Goal: Use online tool/utility: Utilize a website feature to perform a specific function

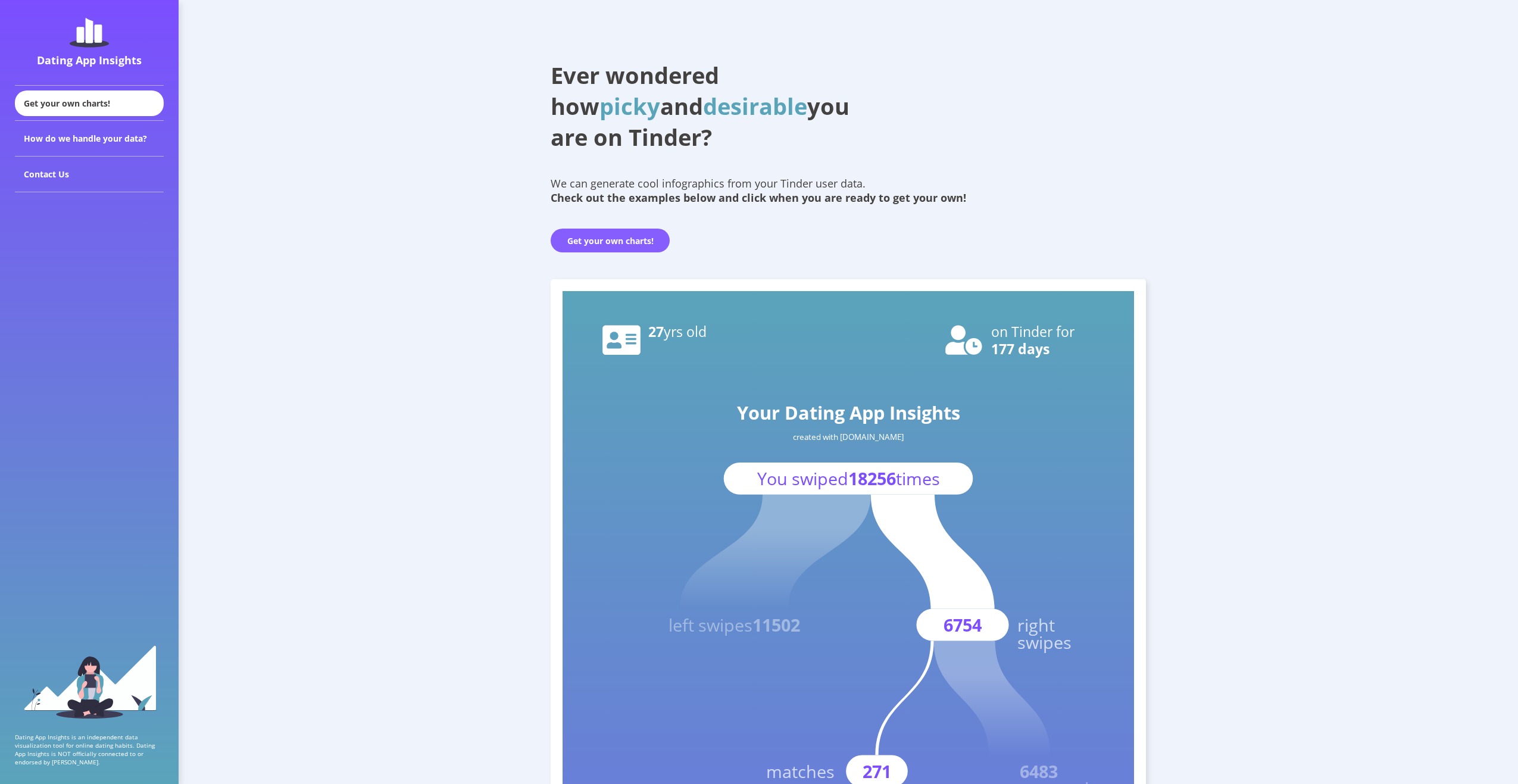
click at [605, 242] on button "Get your own charts!" at bounding box center [611, 240] width 119 height 24
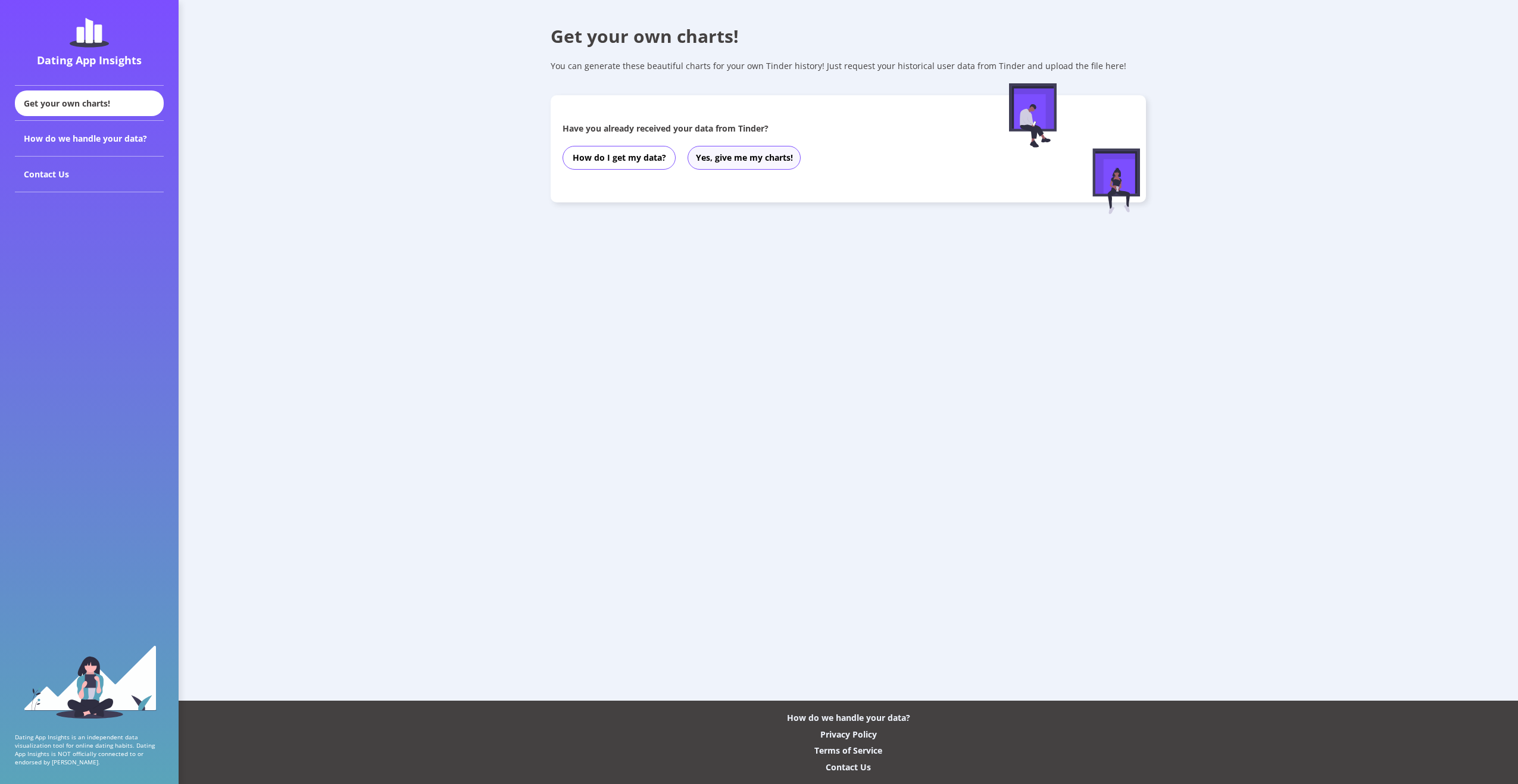
click at [710, 160] on button "Yes, give me my charts!" at bounding box center [744, 158] width 113 height 24
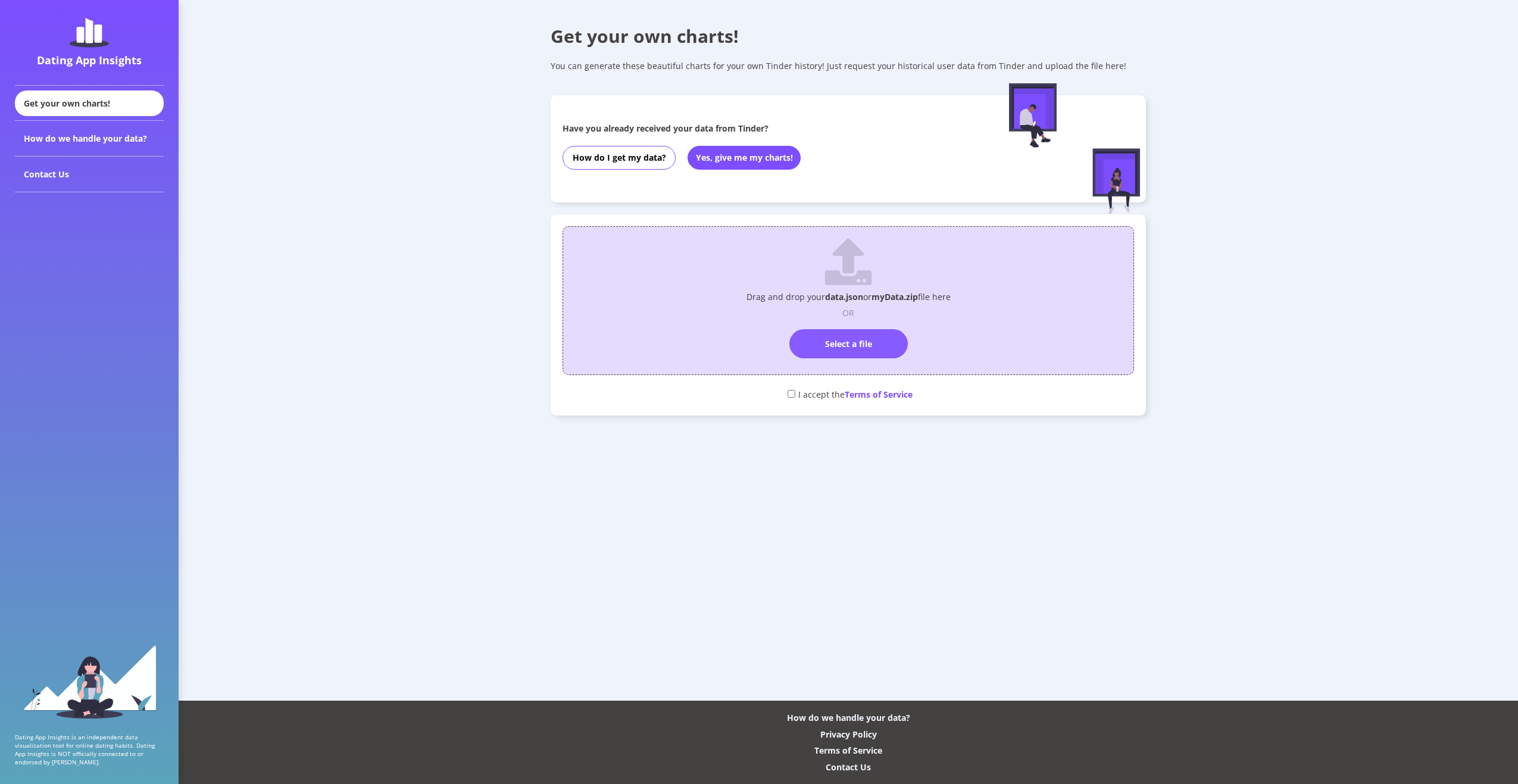
click at [866, 354] on label "Select a file" at bounding box center [848, 343] width 119 height 29
click at [848, 324] on input "Select a file" at bounding box center [848, 324] width 0 height 0
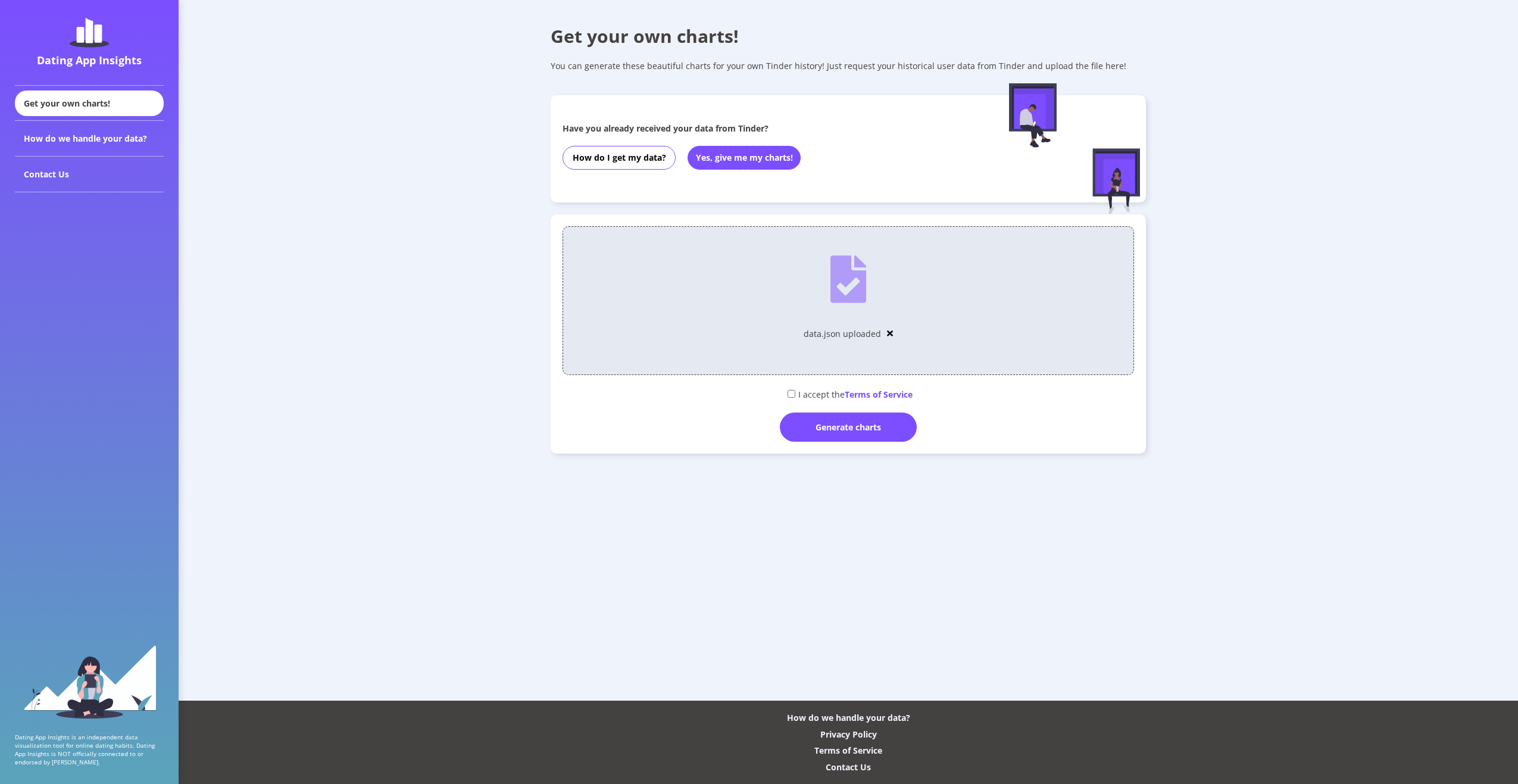
click at [817, 397] on div "I accept the Terms of Service" at bounding box center [848, 393] width 572 height 20
click at [798, 392] on div "I accept the Terms of Service" at bounding box center [848, 393] width 572 height 20
click at [794, 394] on div "I accept the Terms of Service" at bounding box center [848, 393] width 572 height 20
click at [790, 393] on input "checkbox" at bounding box center [791, 393] width 8 height 8
checkbox input "true"
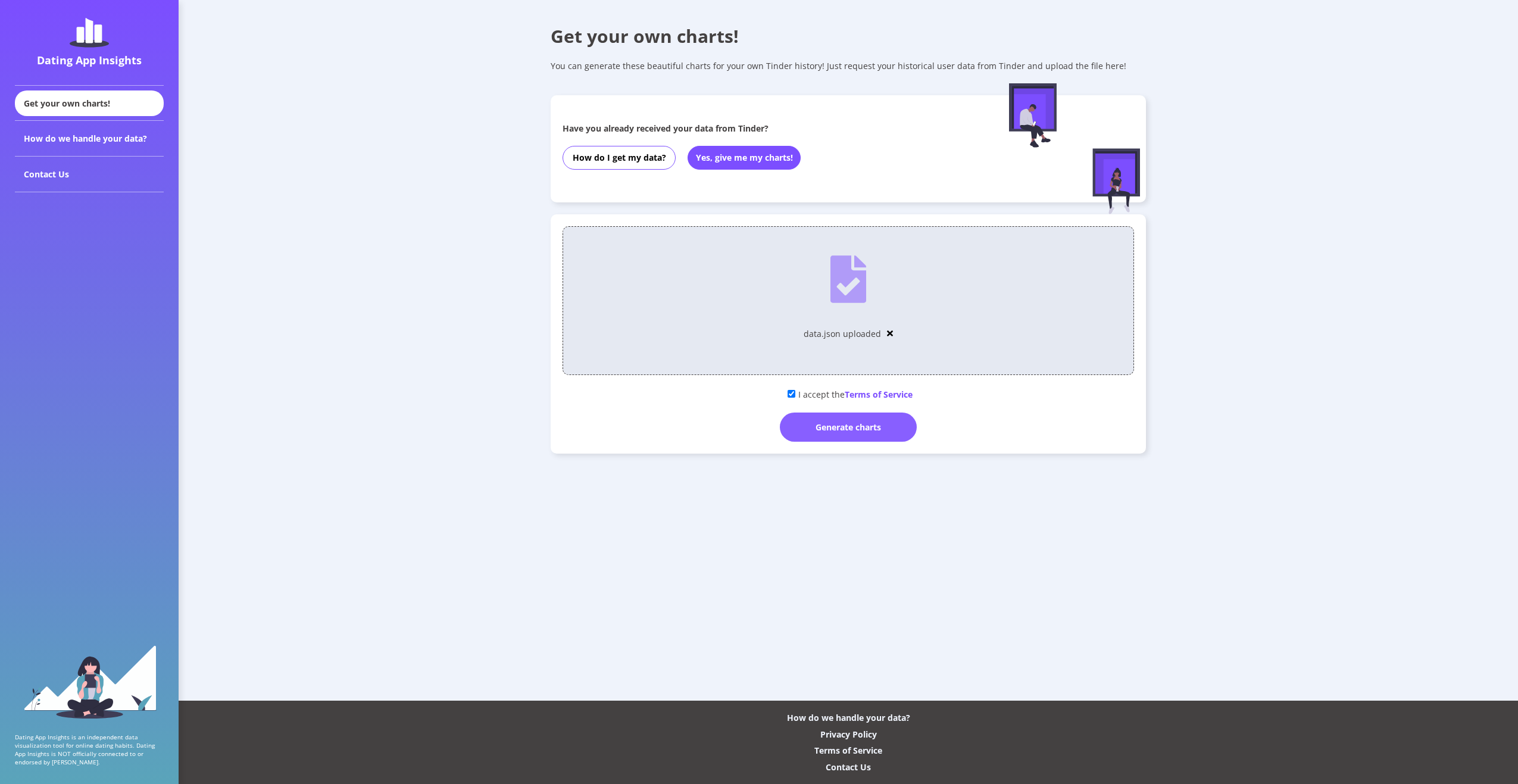
click at [823, 423] on div "Generate charts" at bounding box center [848, 427] width 137 height 29
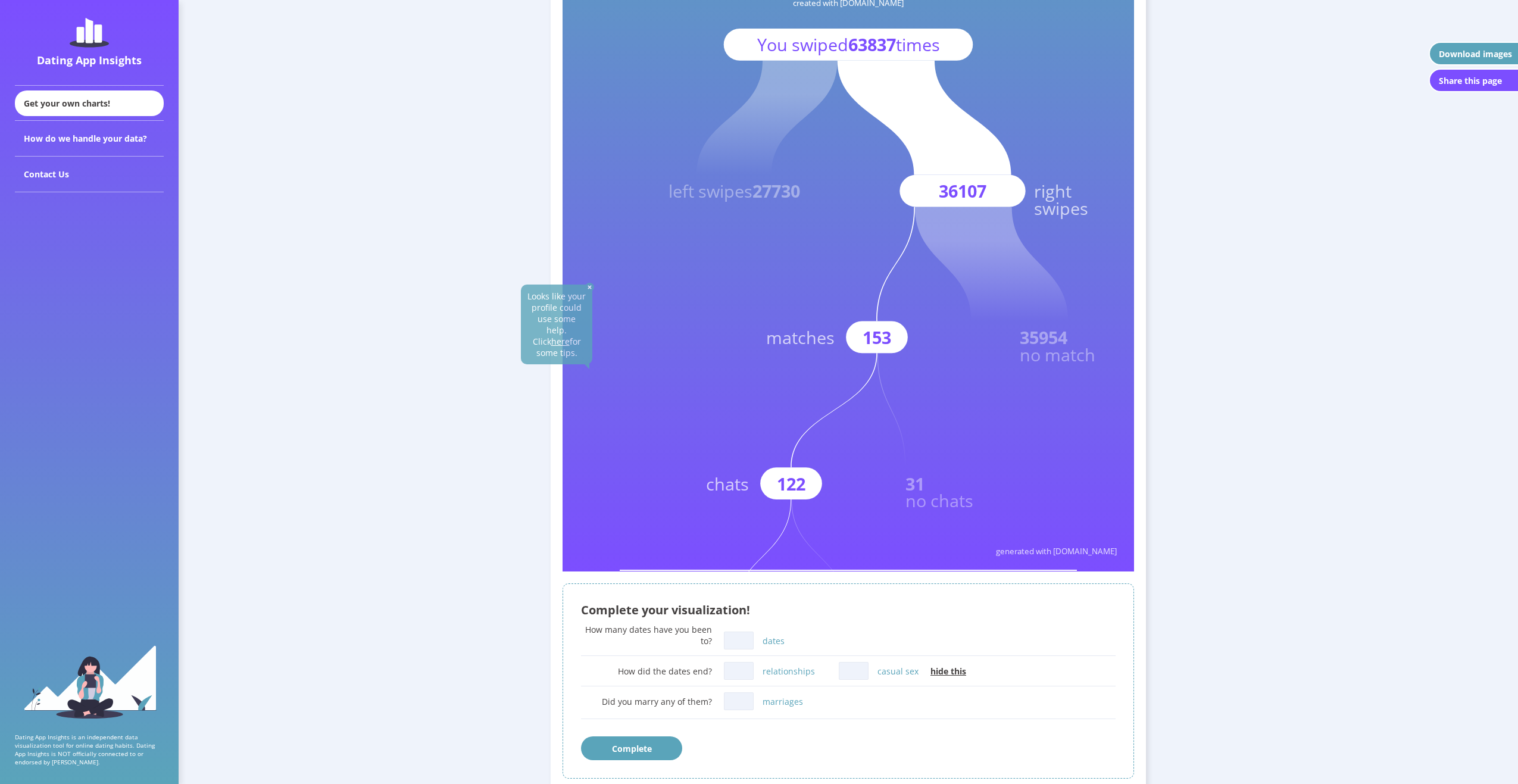
scroll to position [238, 0]
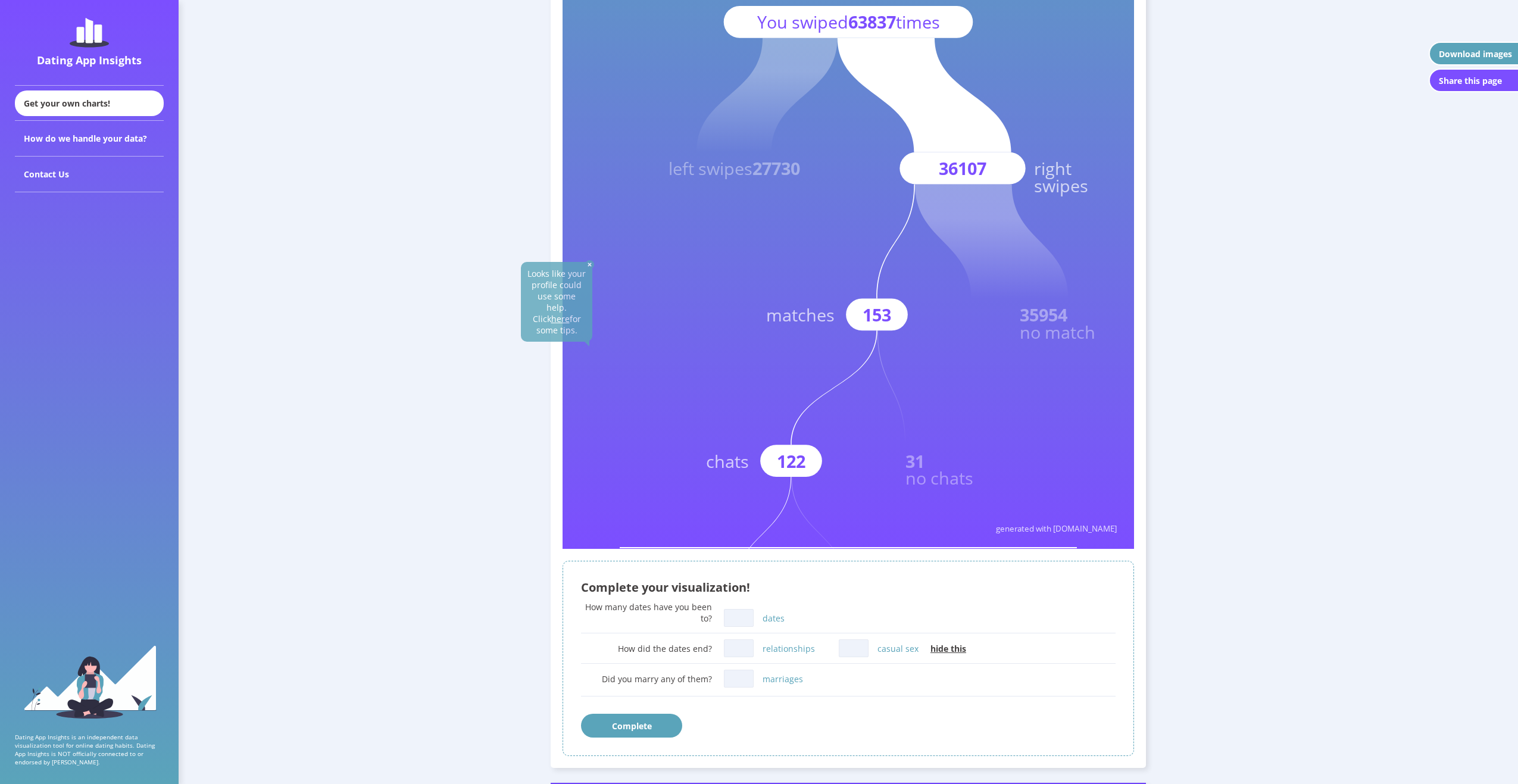
click at [736, 615] on input "dates" at bounding box center [739, 618] width 30 height 18
type input "3"
click at [600, 583] on div "Complete your visualization!" at bounding box center [848, 587] width 535 height 16
click at [848, 647] on input "casual sex" at bounding box center [854, 648] width 30 height 18
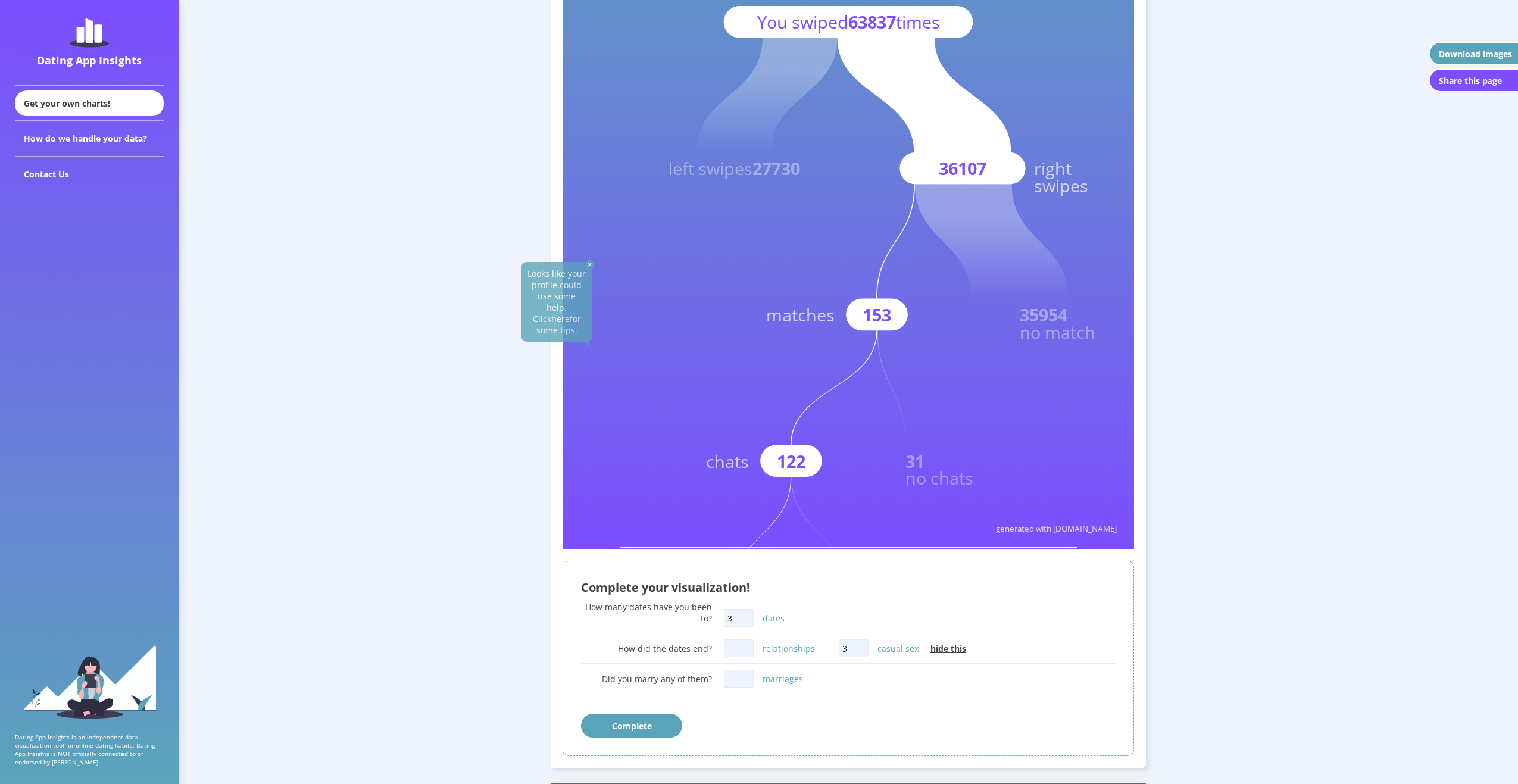
type input "3"
click at [847, 613] on div "How many dates have you been to? 3 dates" at bounding box center [848, 616] width 535 height 29
click at [742, 678] on input "marriages" at bounding box center [739, 678] width 30 height 18
click at [656, 655] on div "How did the dates end? relationships 3 casual sex hide this" at bounding box center [848, 648] width 535 height 24
click at [733, 675] on input "marriages" at bounding box center [739, 678] width 30 height 18
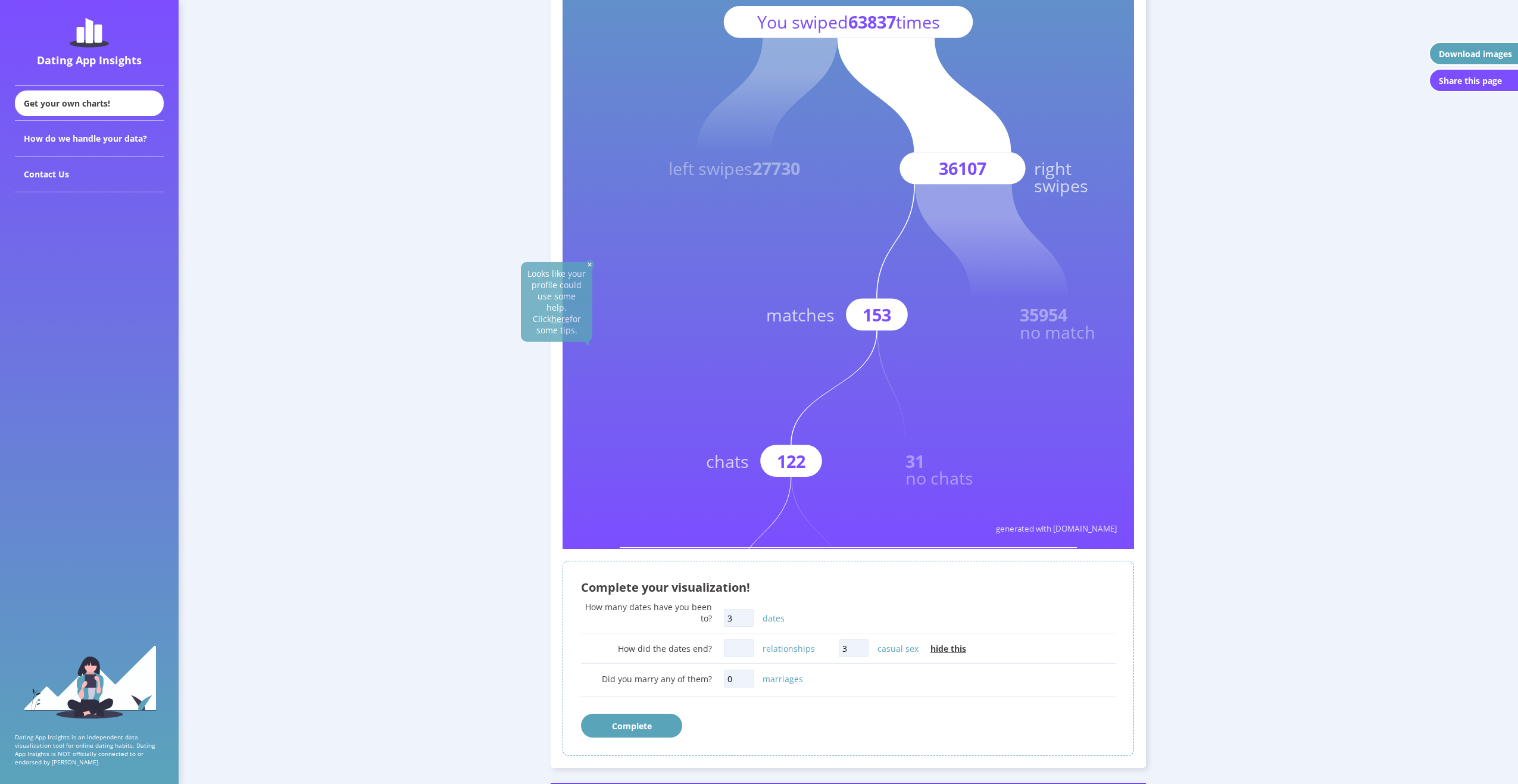
type input "0"
click at [730, 645] on input "relationships" at bounding box center [739, 648] width 30 height 18
type input "0"
click at [656, 660] on div "How did the dates end? 0 relationships 3 casual sex hide this" at bounding box center [848, 648] width 535 height 24
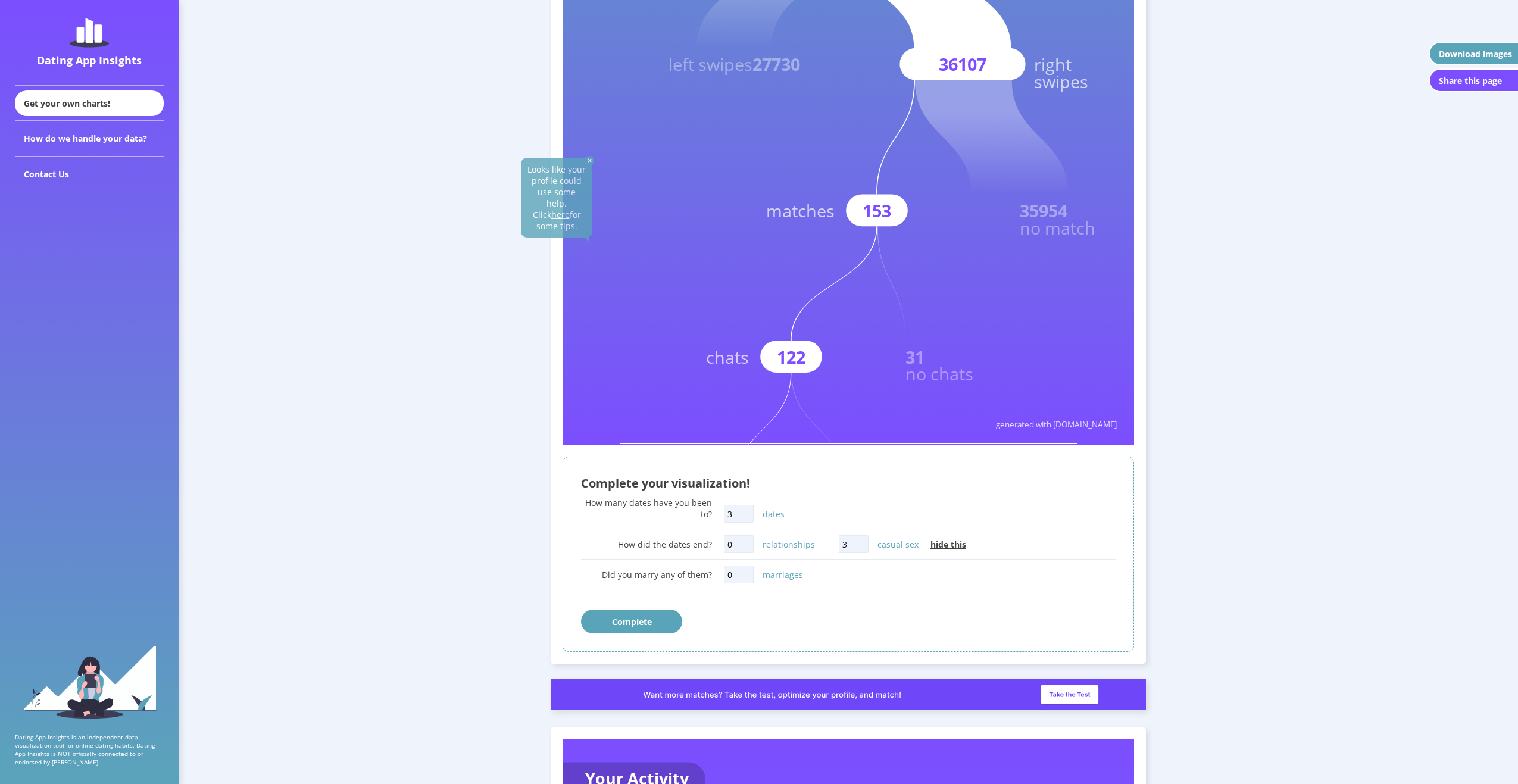
scroll to position [357, 0]
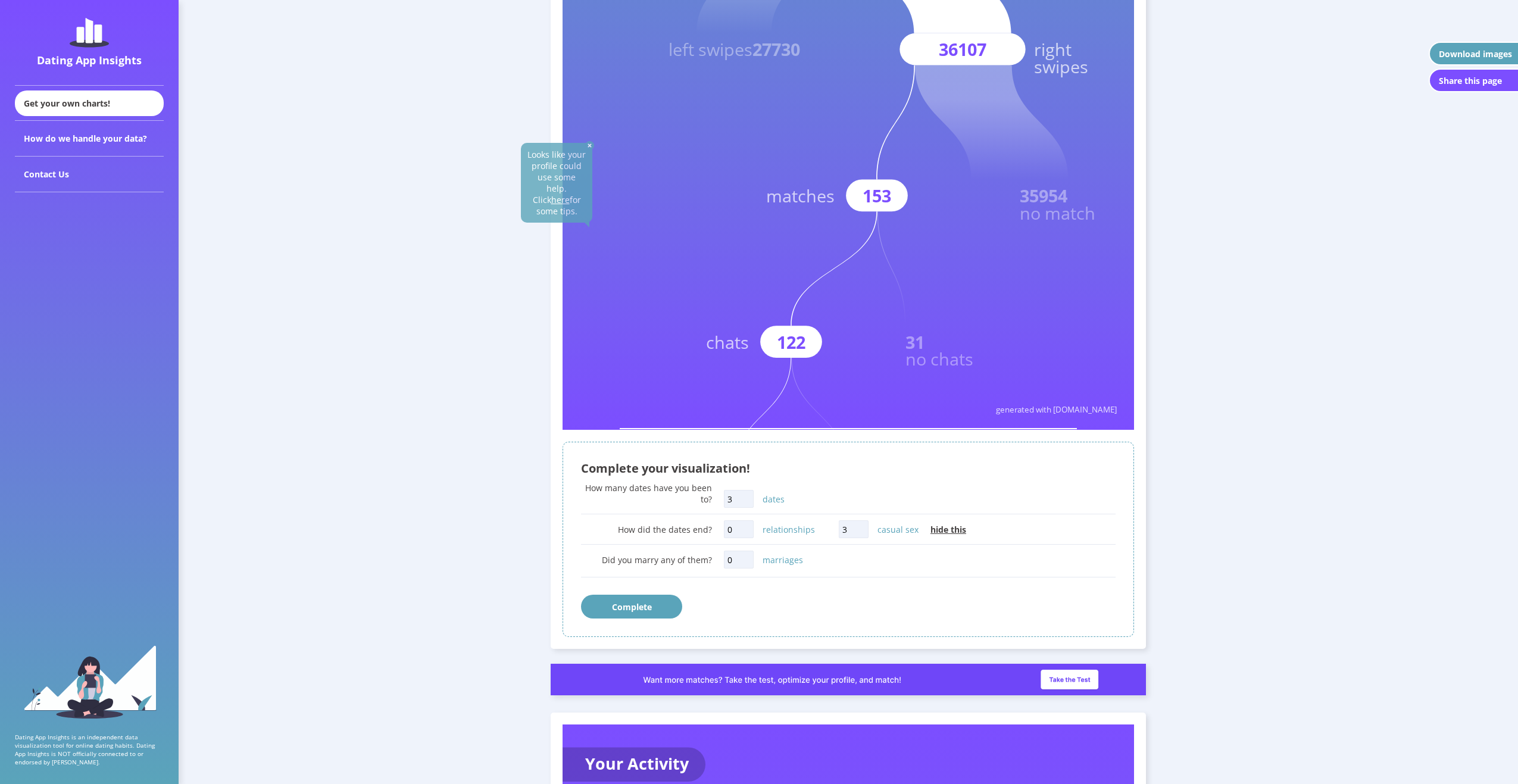
click at [741, 560] on input "0" at bounding box center [739, 560] width 30 height 18
click at [741, 531] on input "0" at bounding box center [739, 529] width 30 height 18
drag, startPoint x: 481, startPoint y: 603, endPoint x: 496, endPoint y: 600, distance: 15.3
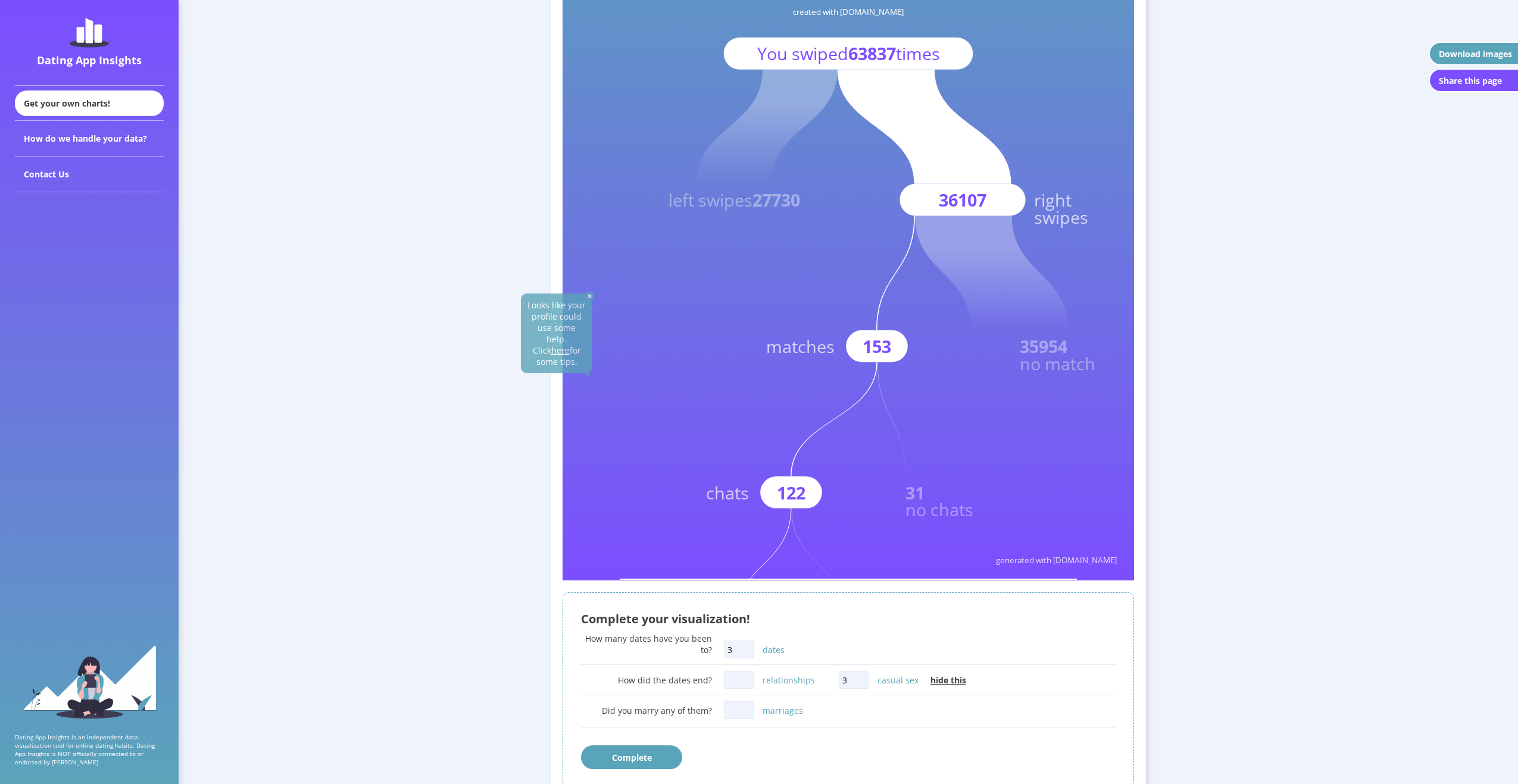
scroll to position [119, 0]
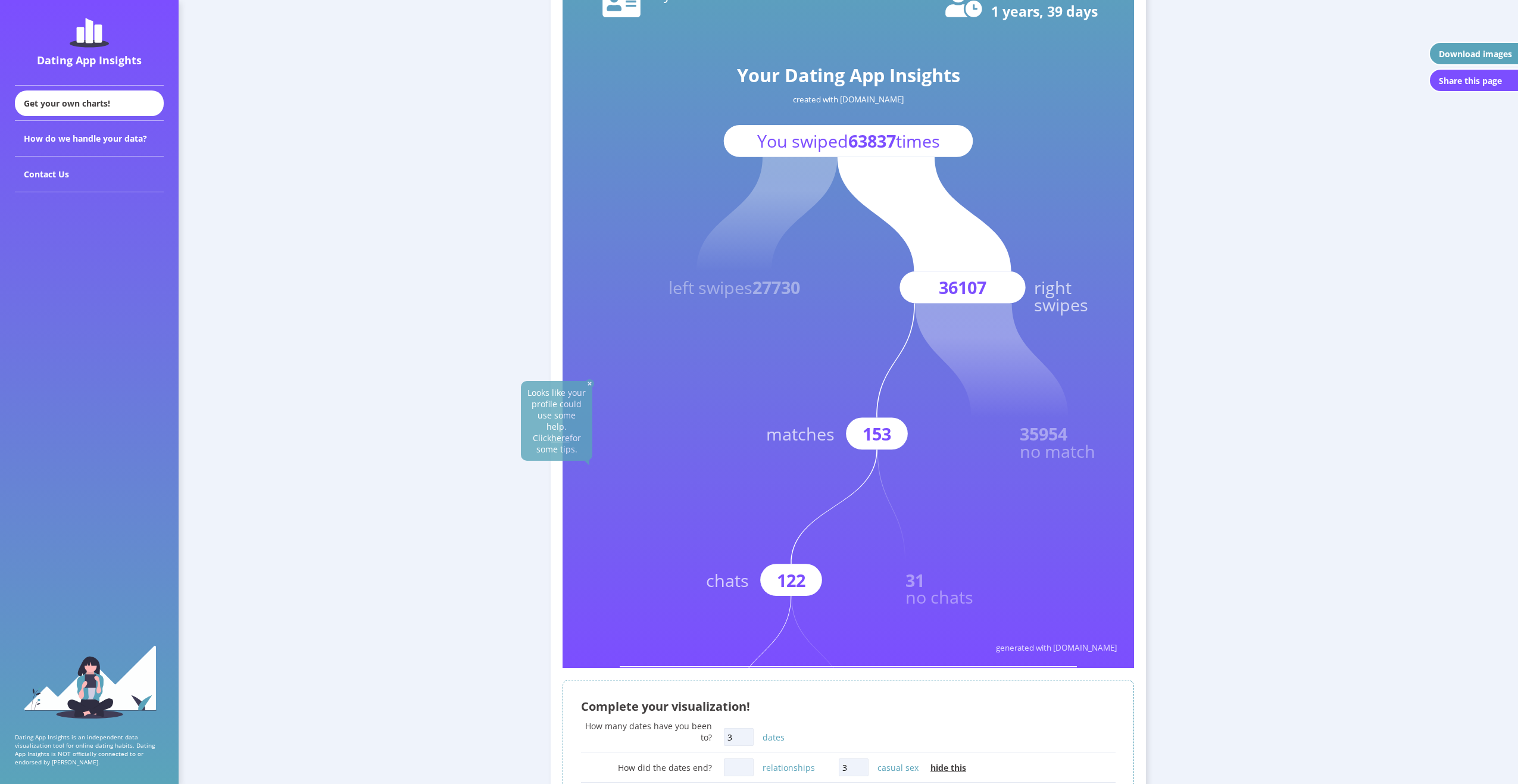
click at [591, 386] on img at bounding box center [590, 383] width 9 height 9
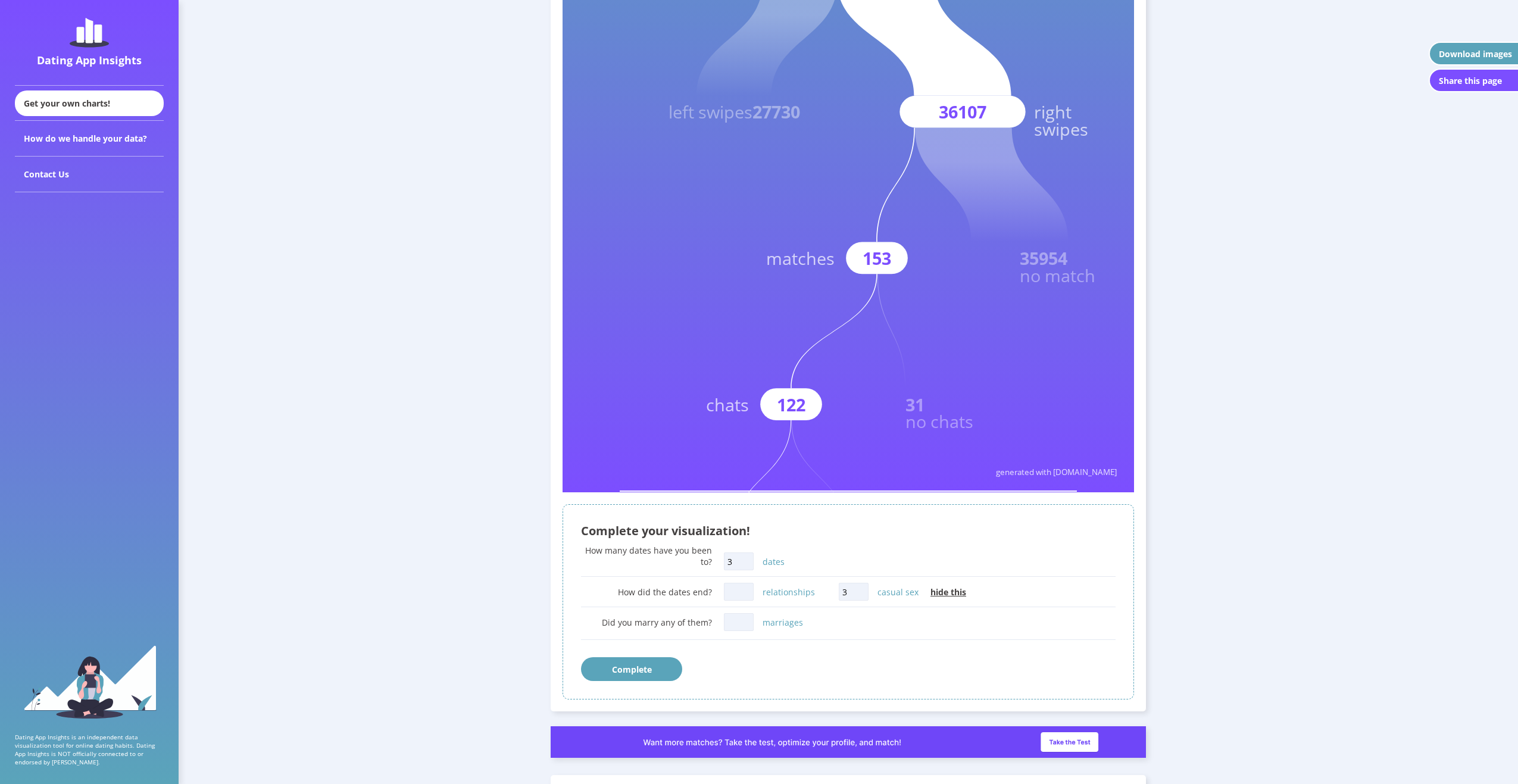
scroll to position [298, 0]
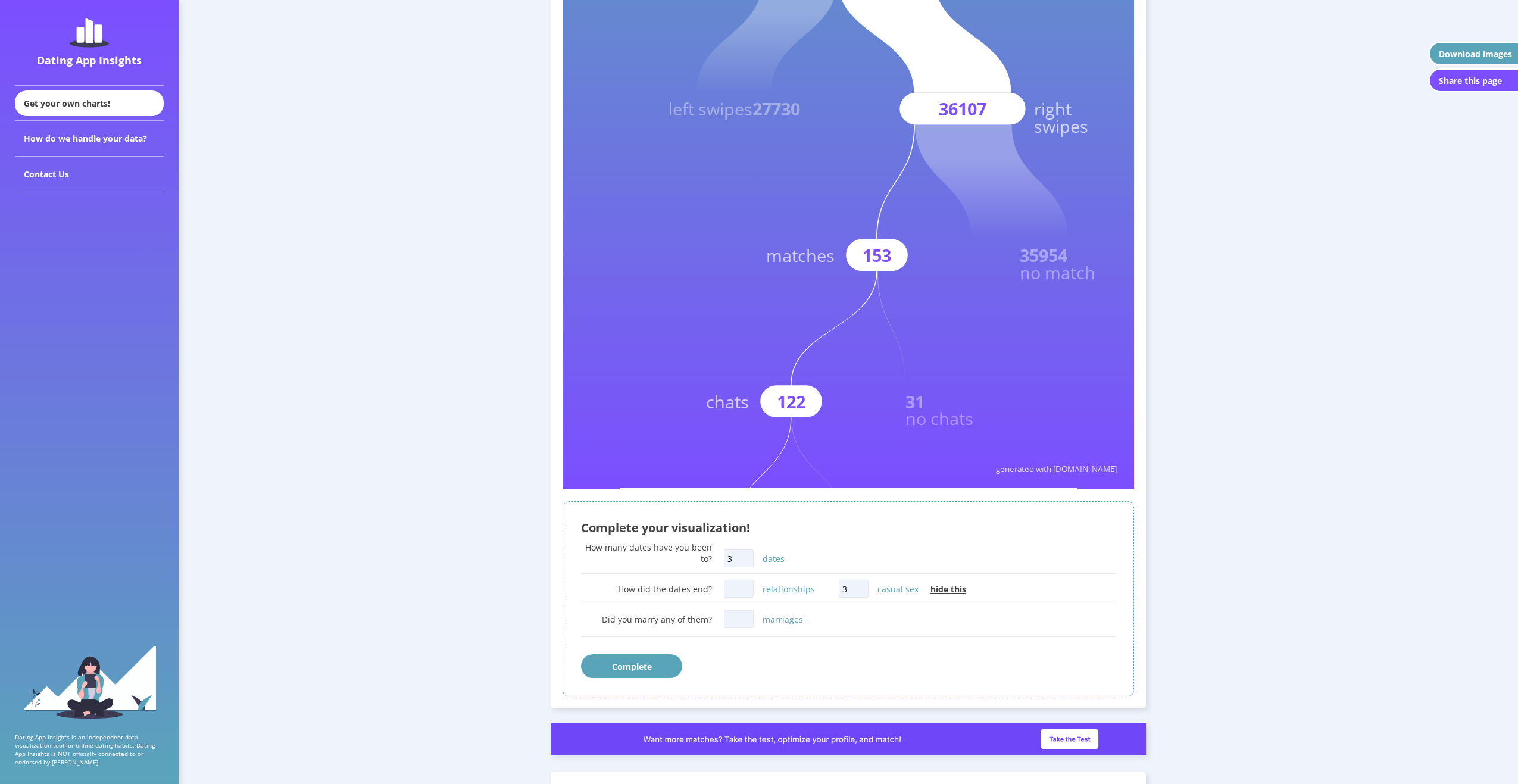
drag, startPoint x: 736, startPoint y: 559, endPoint x: 677, endPoint y: 551, distance: 59.5
click at [676, 556] on div "How many dates have you been to? 3 dates" at bounding box center [848, 556] width 535 height 29
drag, startPoint x: 735, startPoint y: 557, endPoint x: 645, endPoint y: 544, distance: 90.9
click at [645, 544] on div "How many dates have you been to? 4 dates" at bounding box center [848, 556] width 535 height 29
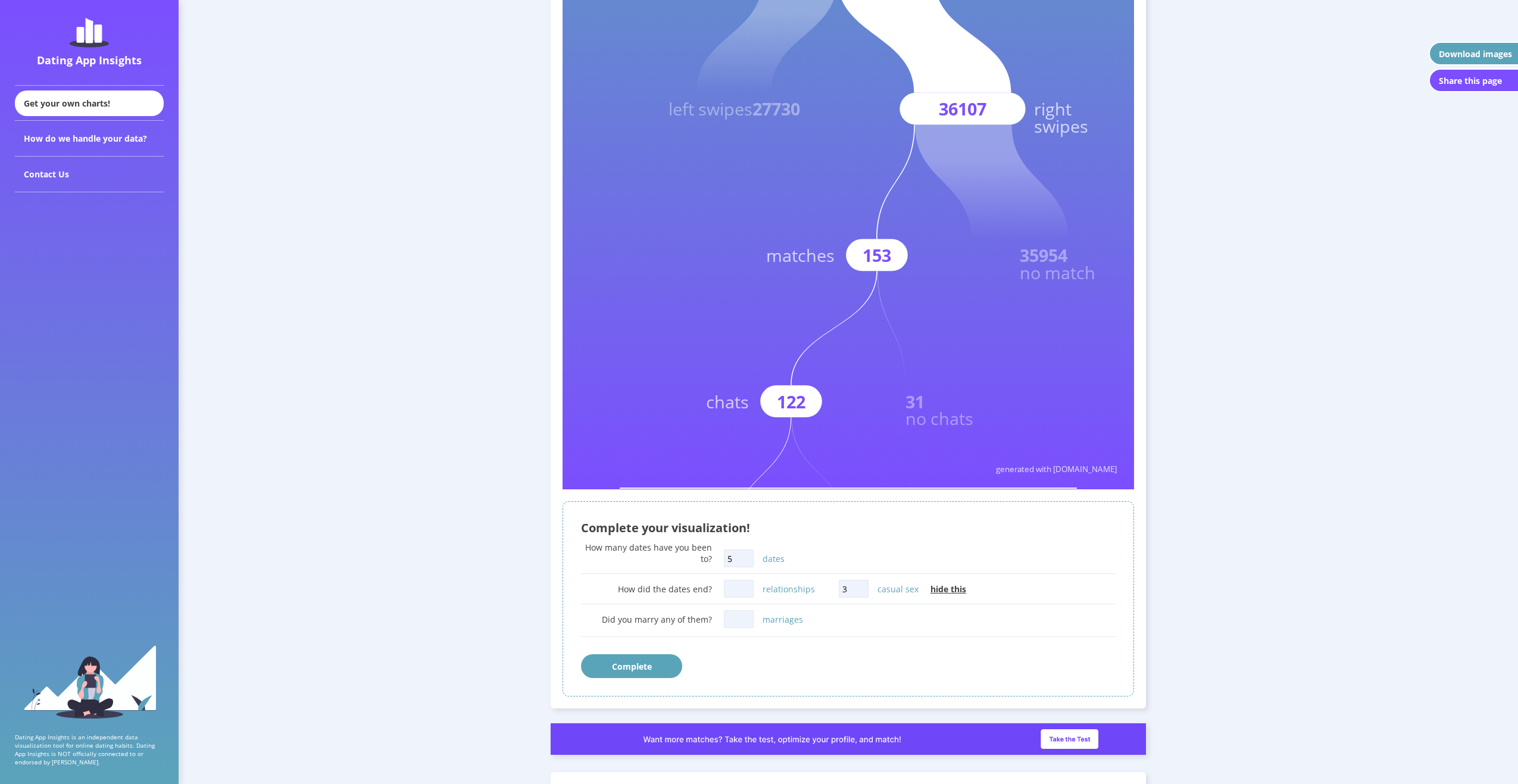
type input "5"
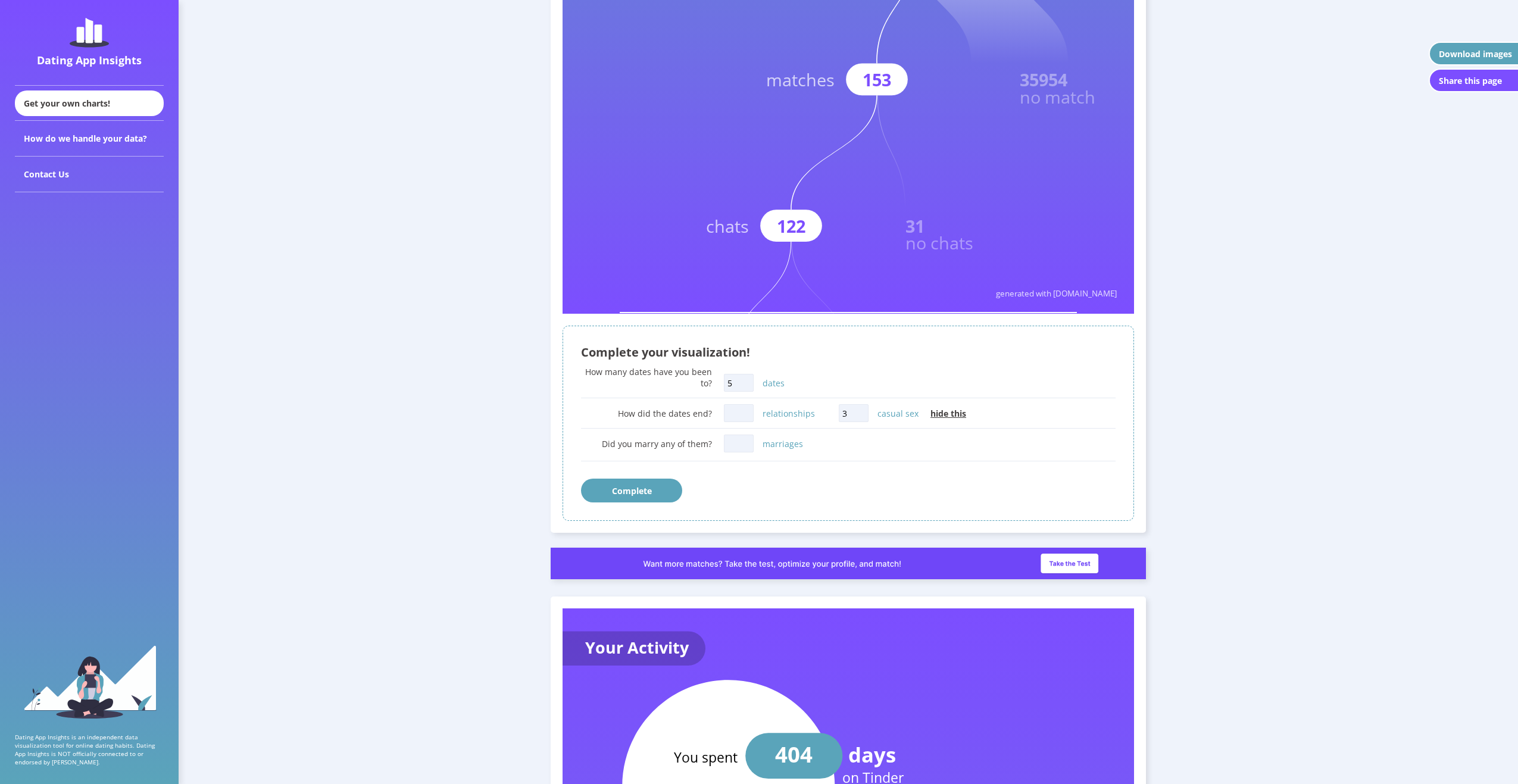
scroll to position [476, 0]
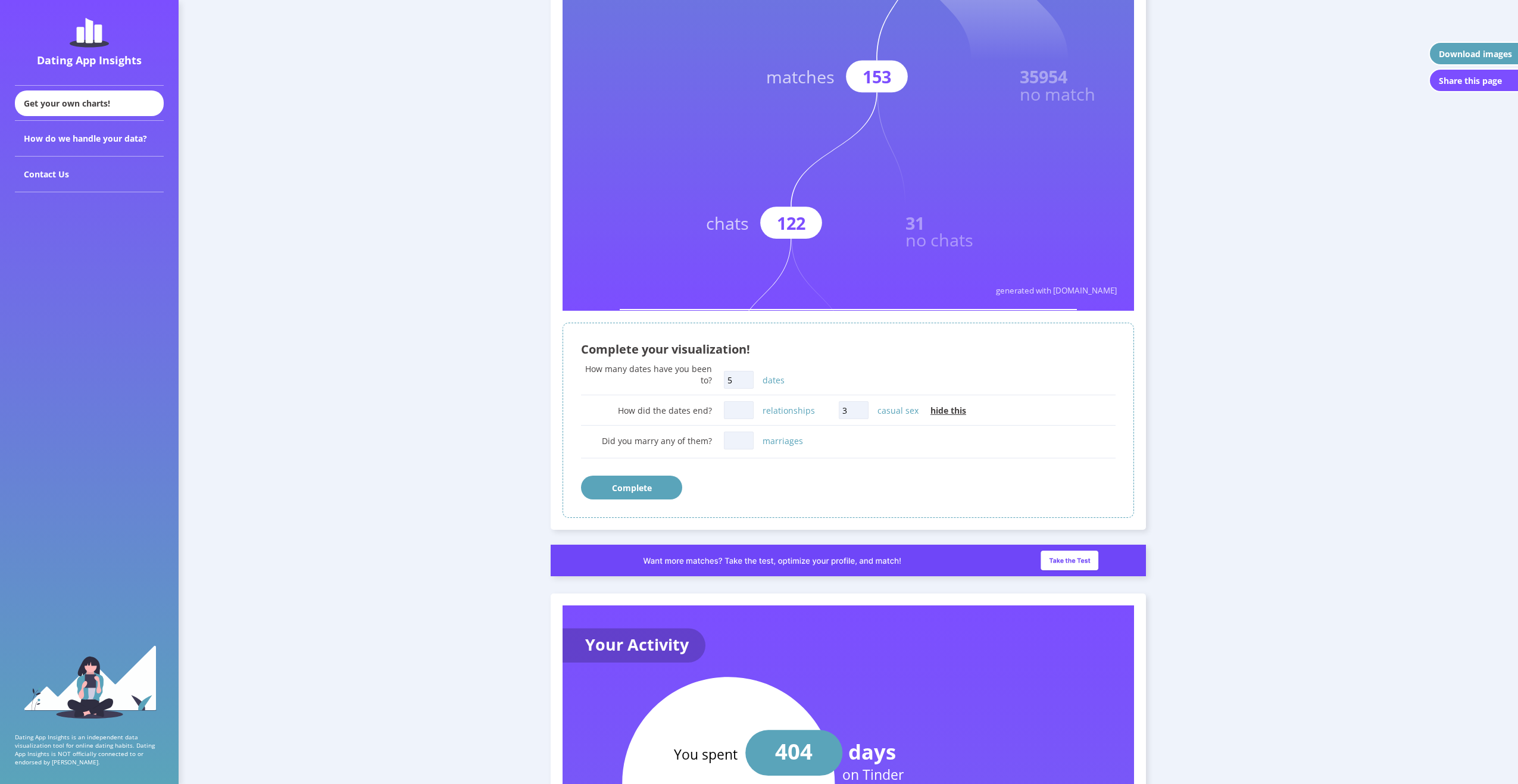
click at [623, 488] on button "Complete" at bounding box center [632, 488] width 101 height 24
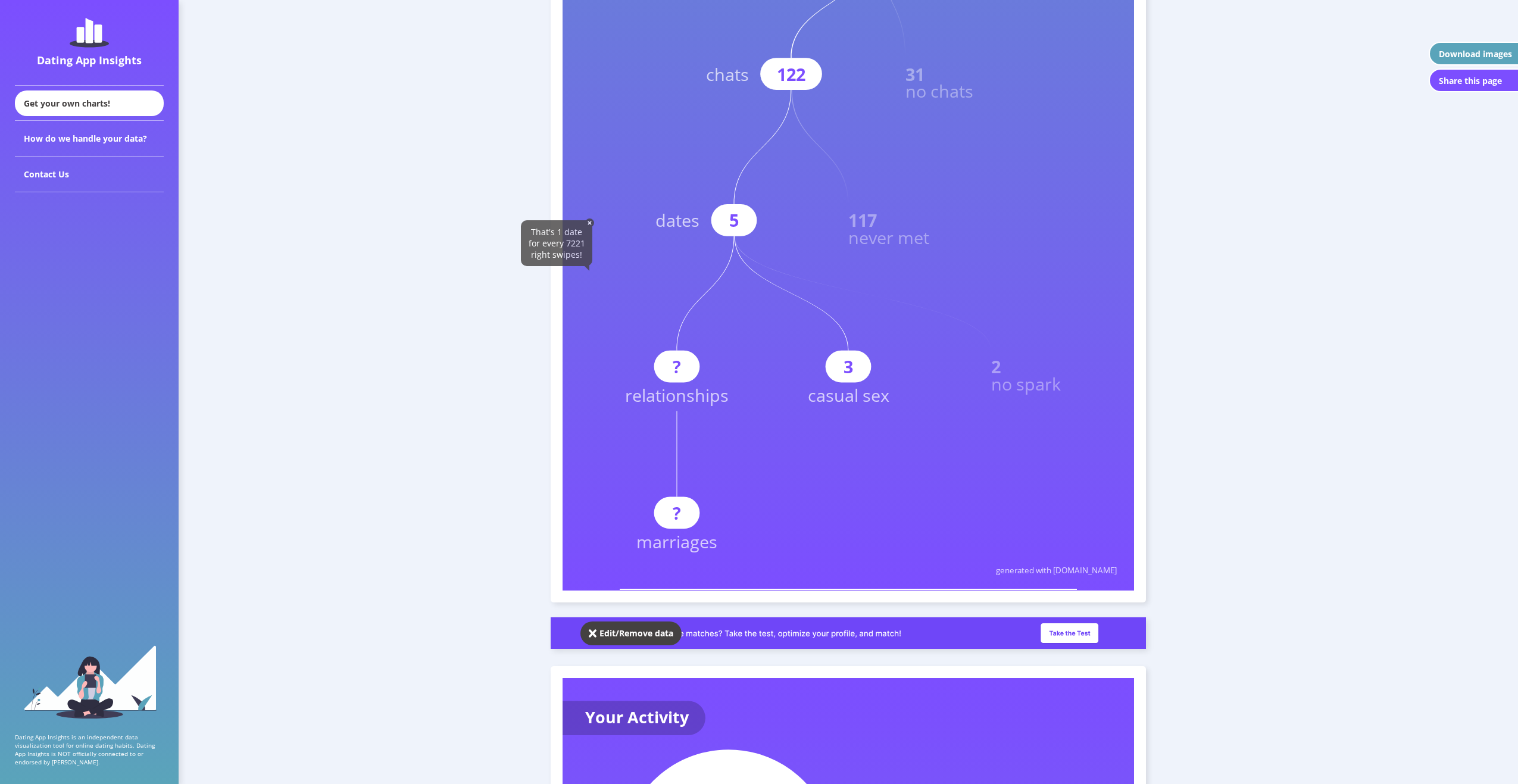
scroll to position [624, 0]
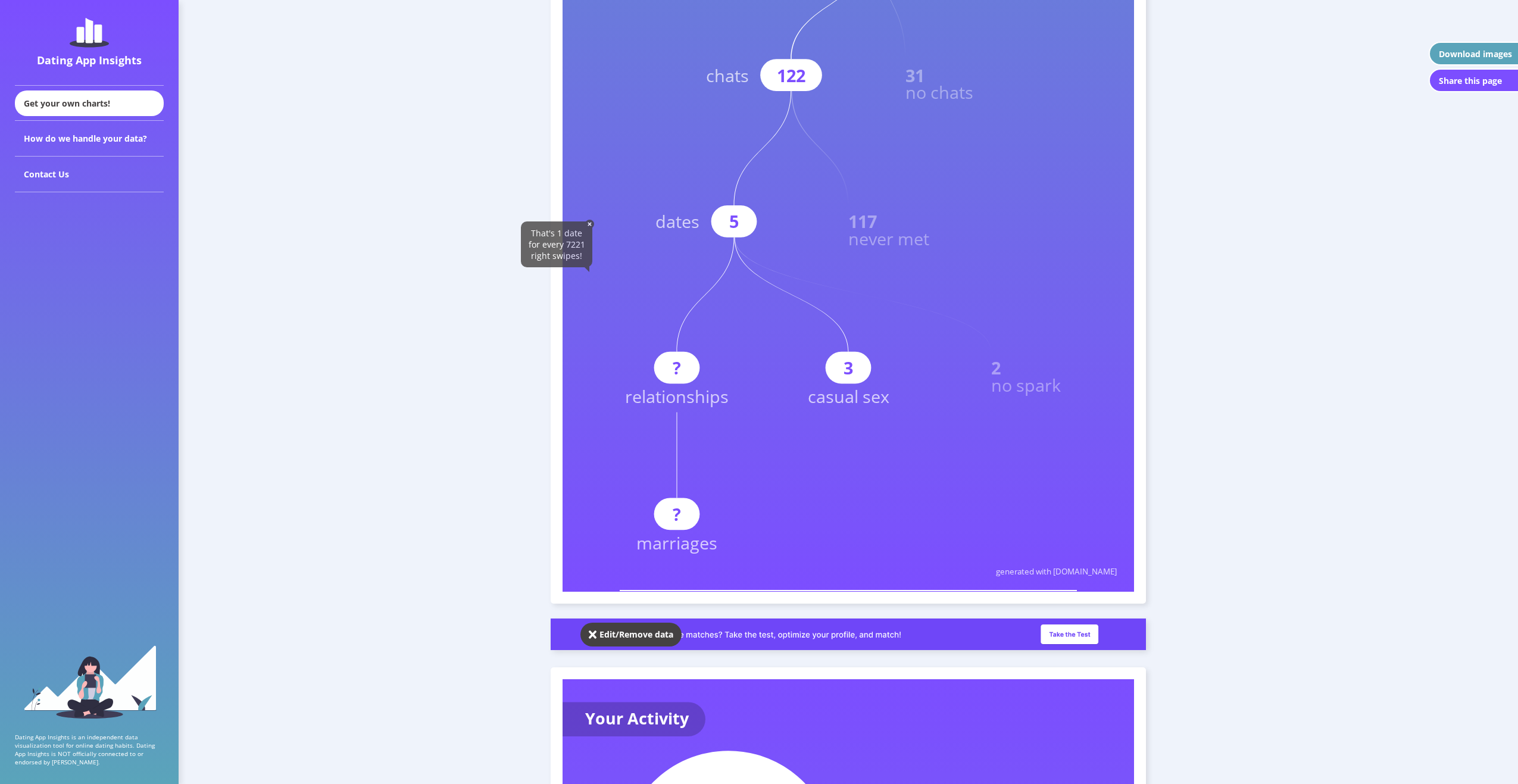
click at [590, 223] on img at bounding box center [590, 224] width 9 height 9
click at [642, 645] on button "Edit/Remove data" at bounding box center [631, 634] width 101 height 24
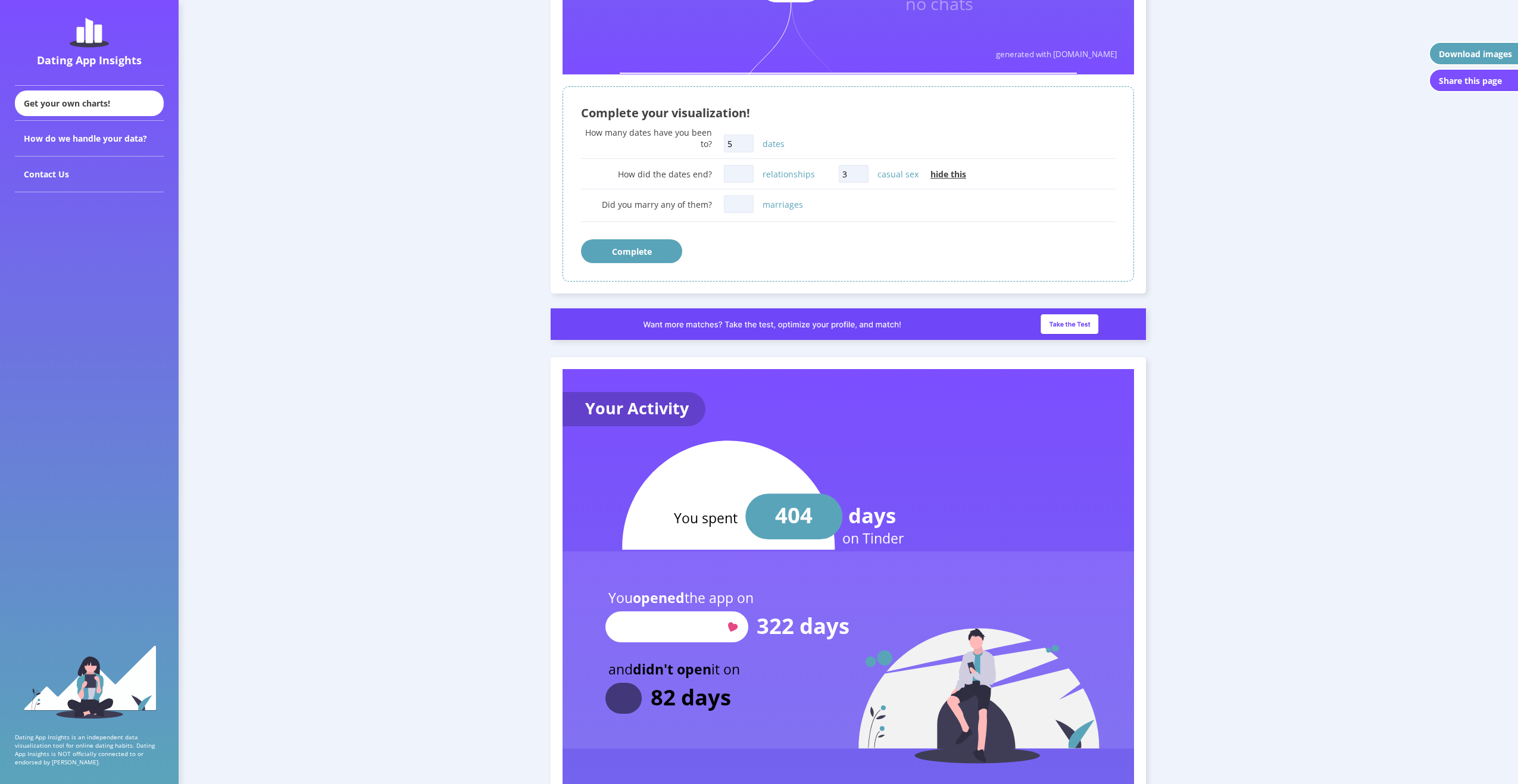
scroll to position [714, 0]
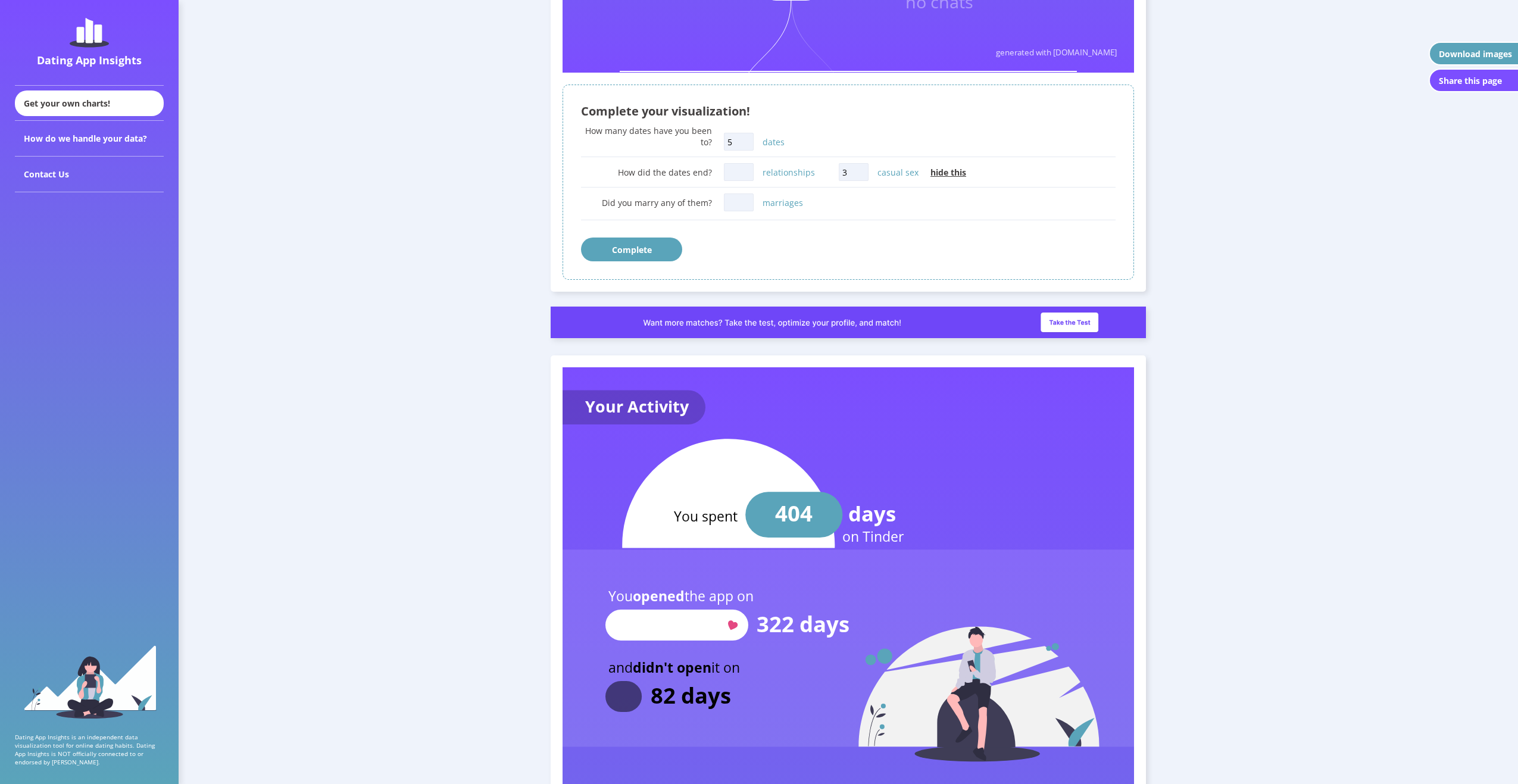
click at [732, 178] on input "relationships" at bounding box center [739, 172] width 30 height 18
type input "0"
click at [740, 200] on input "marriages" at bounding box center [739, 203] width 30 height 18
type input "0"
click at [622, 246] on button "Complete" at bounding box center [632, 249] width 101 height 24
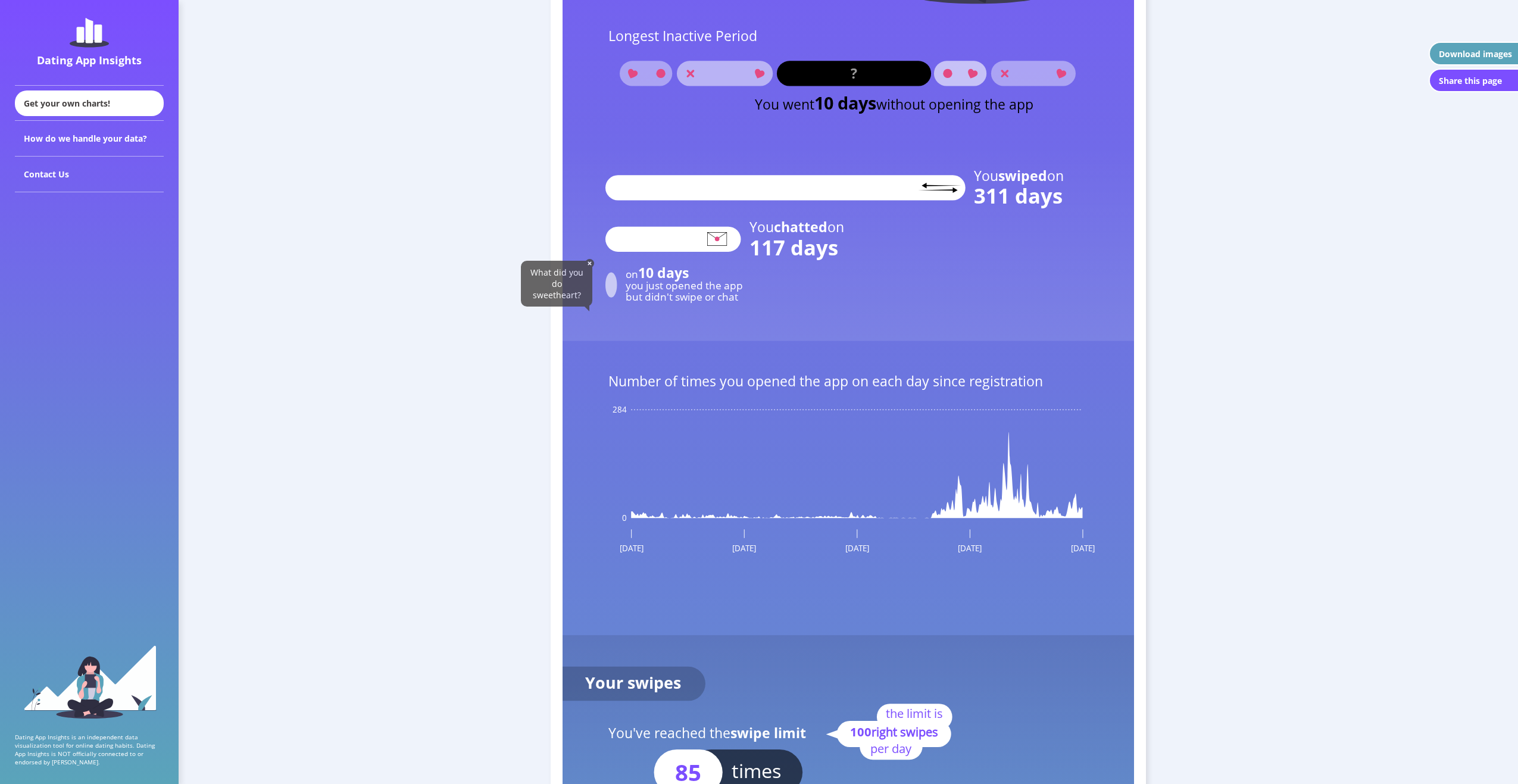
scroll to position [1696, 0]
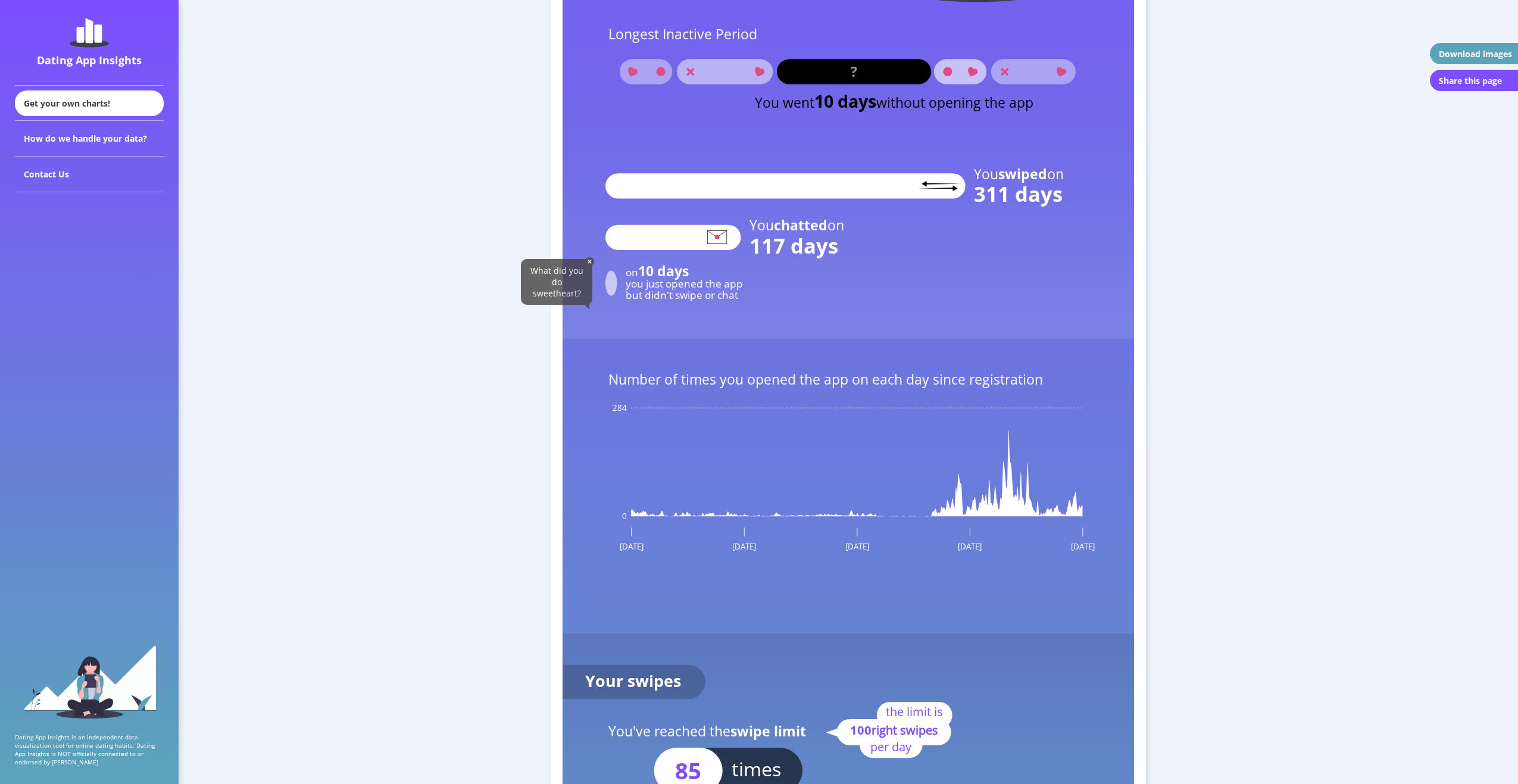
click at [590, 260] on img at bounding box center [590, 261] width 9 height 9
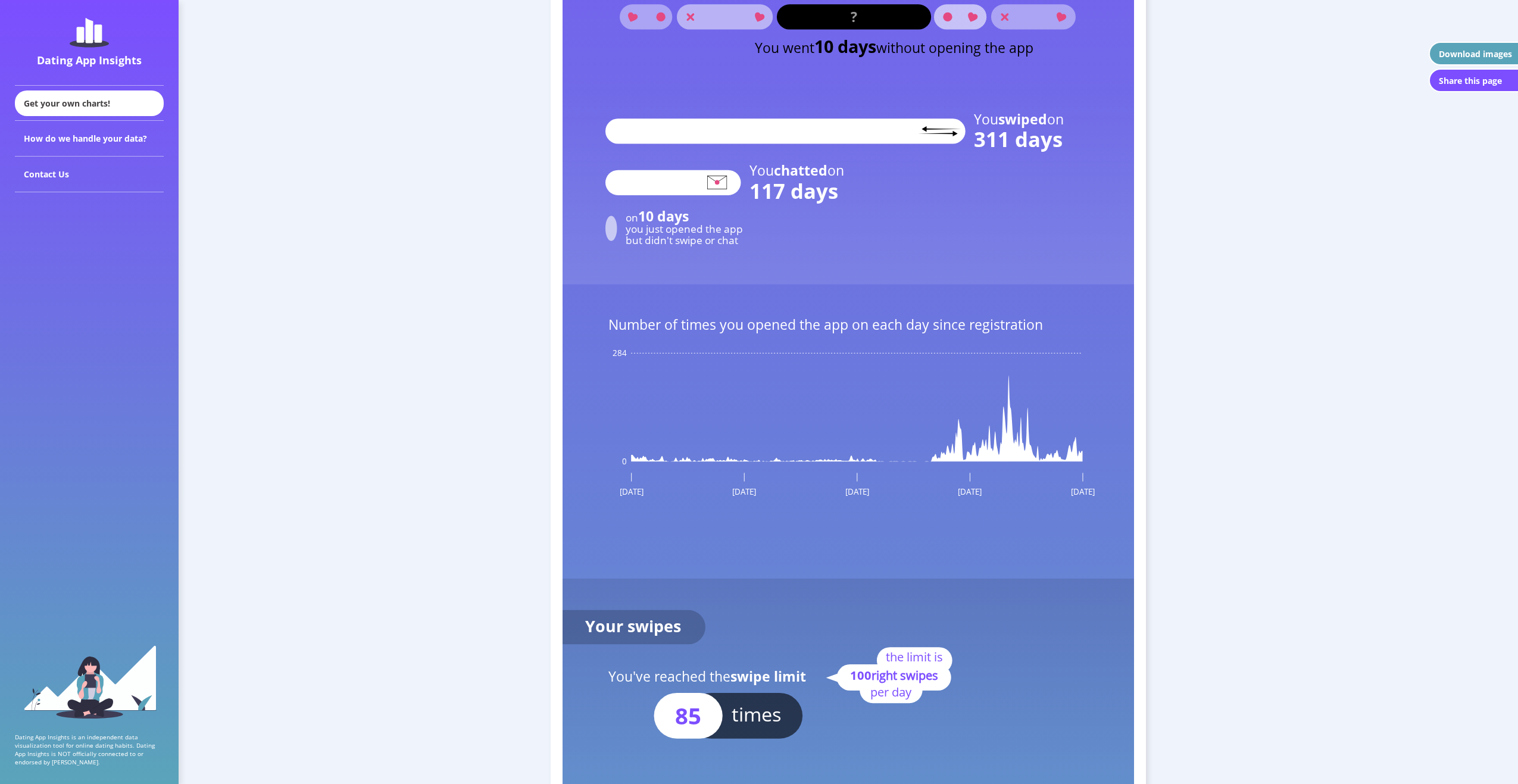
scroll to position [1755, 0]
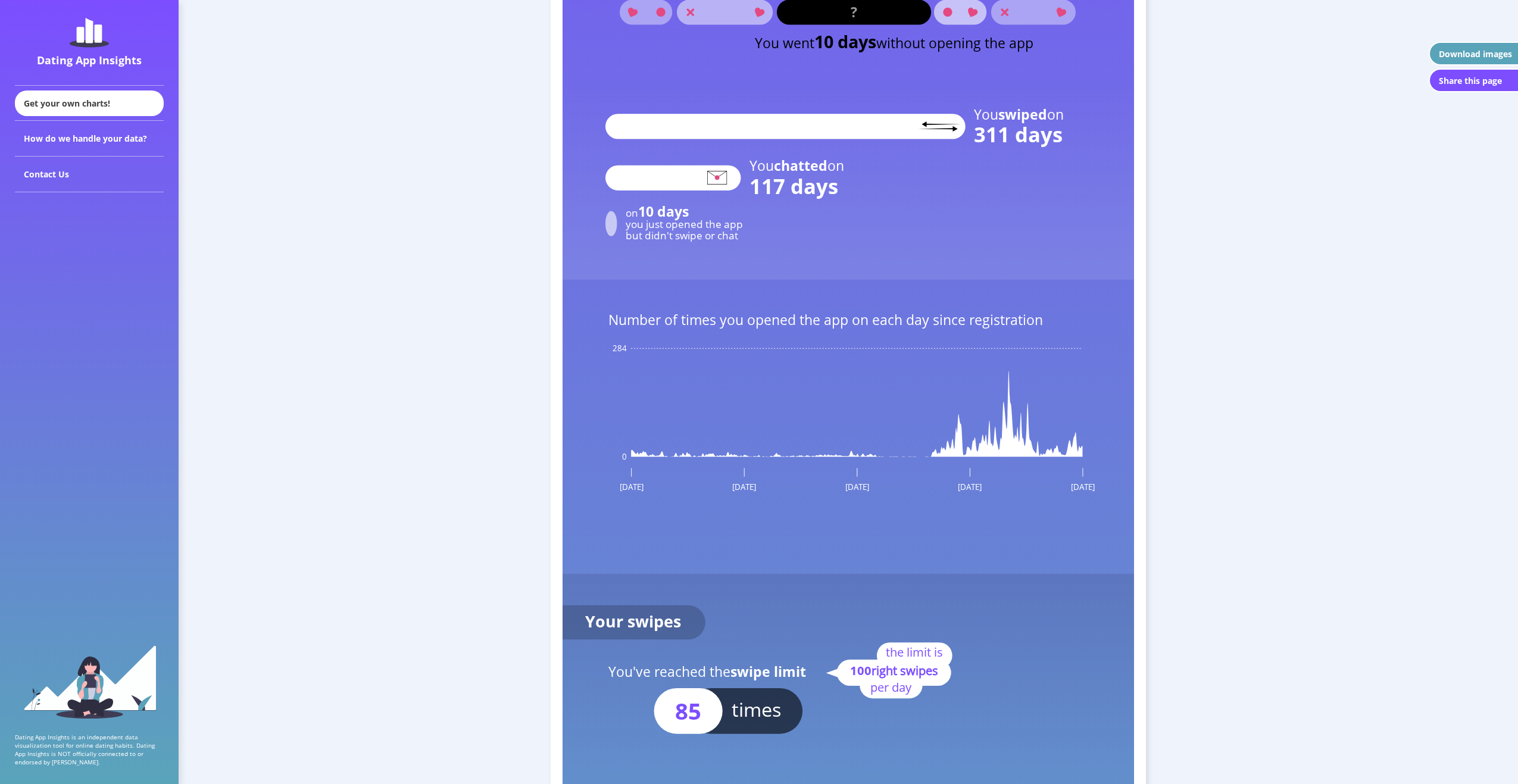
click at [1012, 381] on rect at bounding box center [848, 374] width 572 height 1651
click at [1006, 381] on rect at bounding box center [848, 374] width 572 height 1651
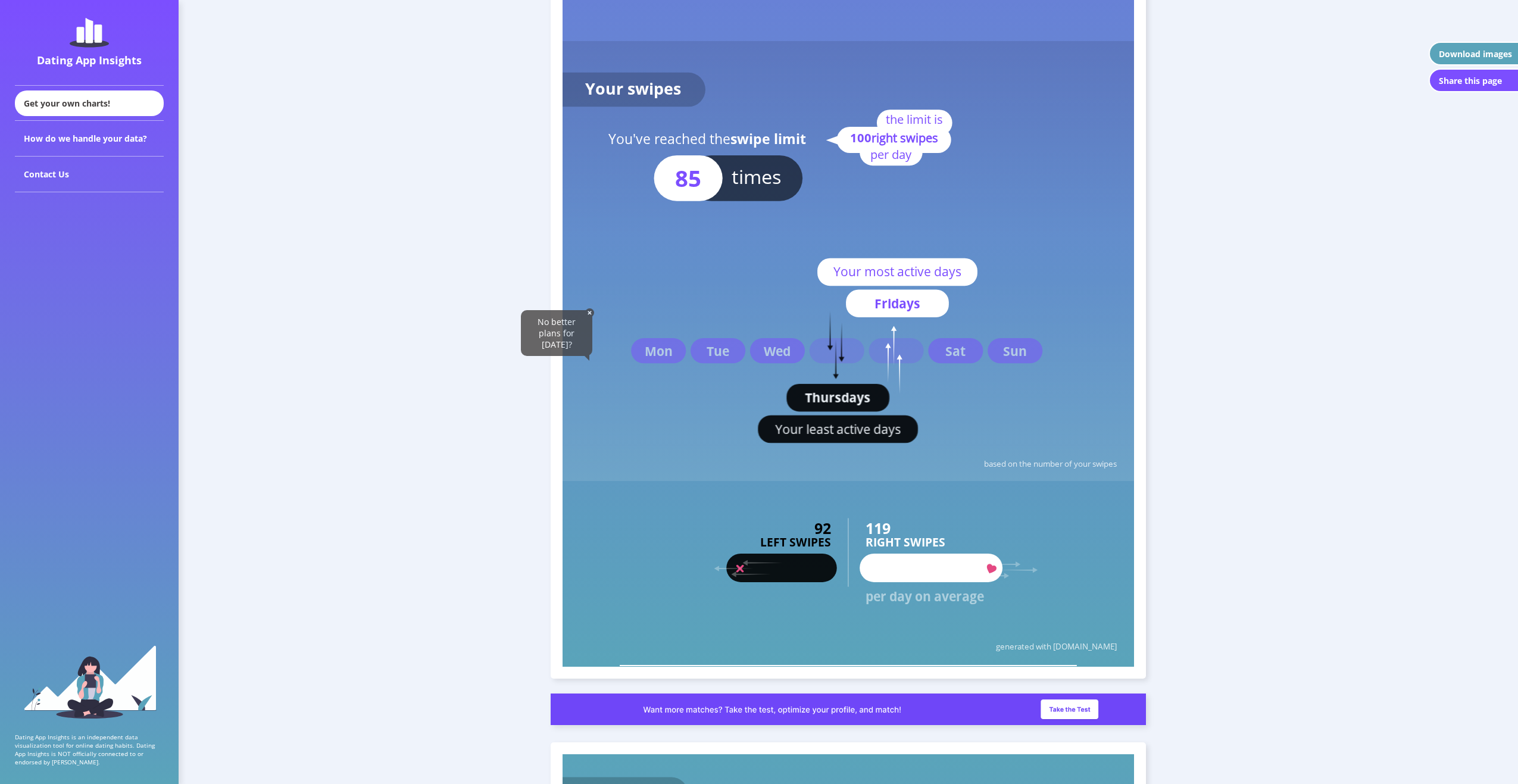
scroll to position [2291, 0]
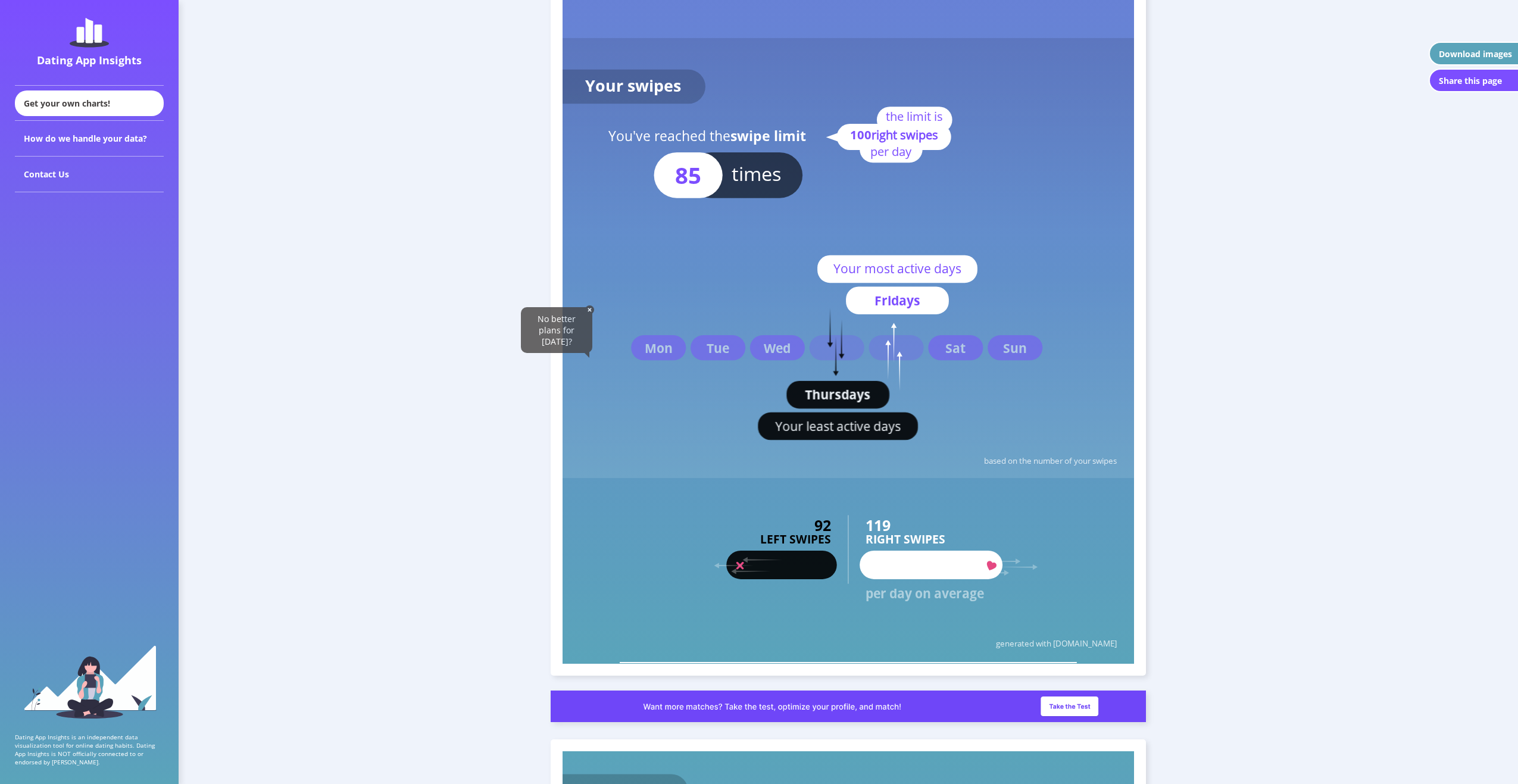
click at [588, 308] on img at bounding box center [590, 309] width 9 height 9
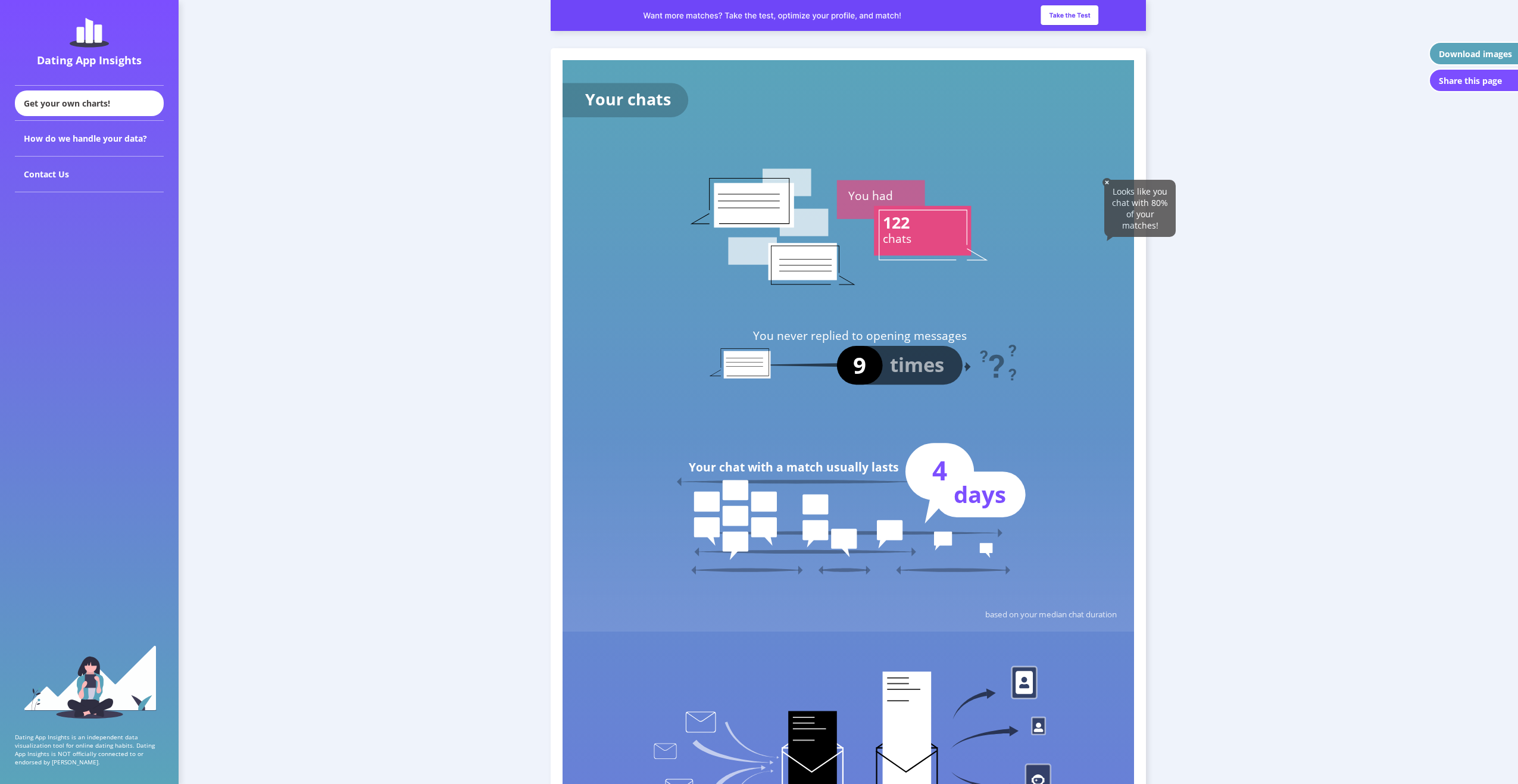
scroll to position [3005, 0]
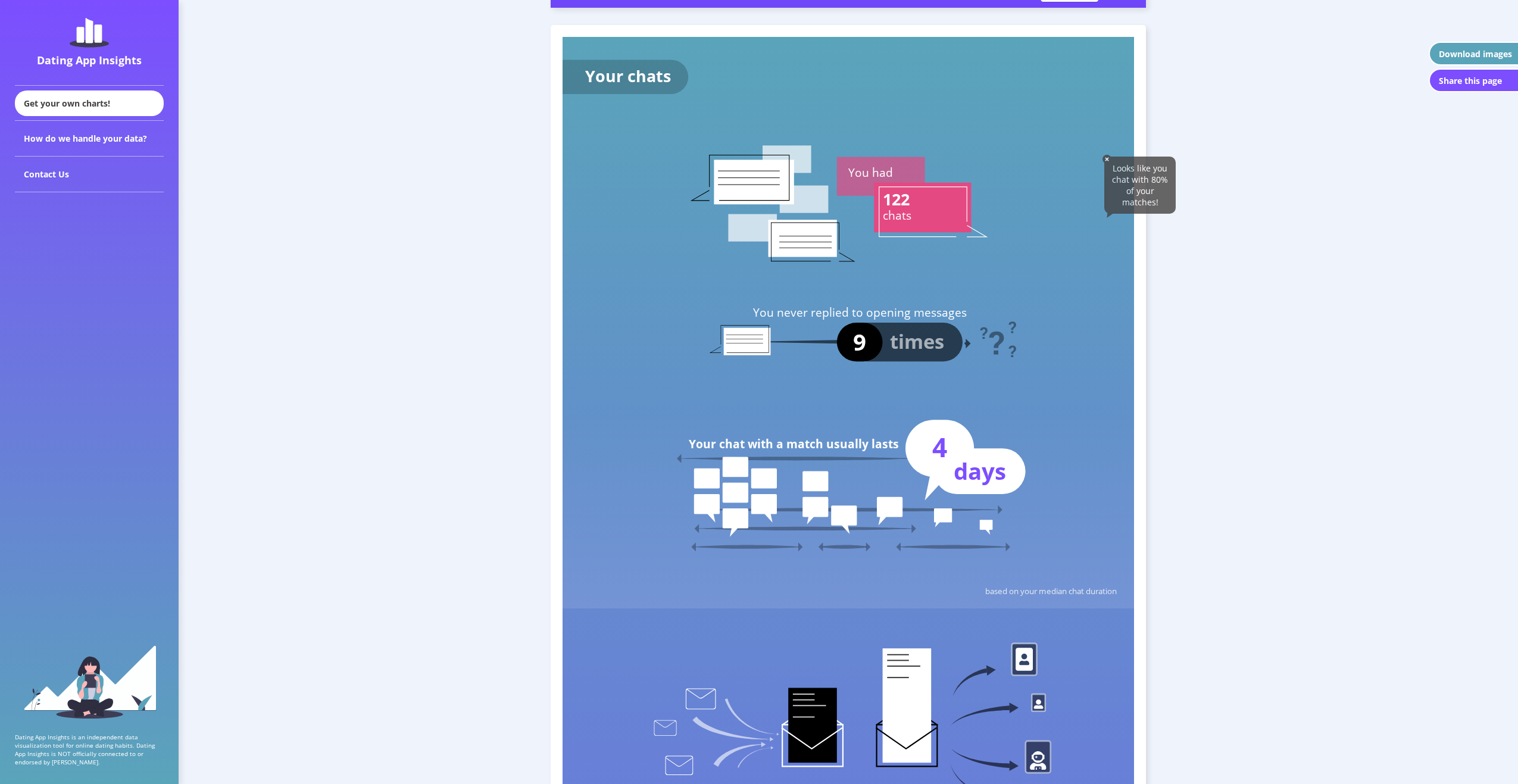
click at [1105, 156] on img at bounding box center [1107, 159] width 9 height 9
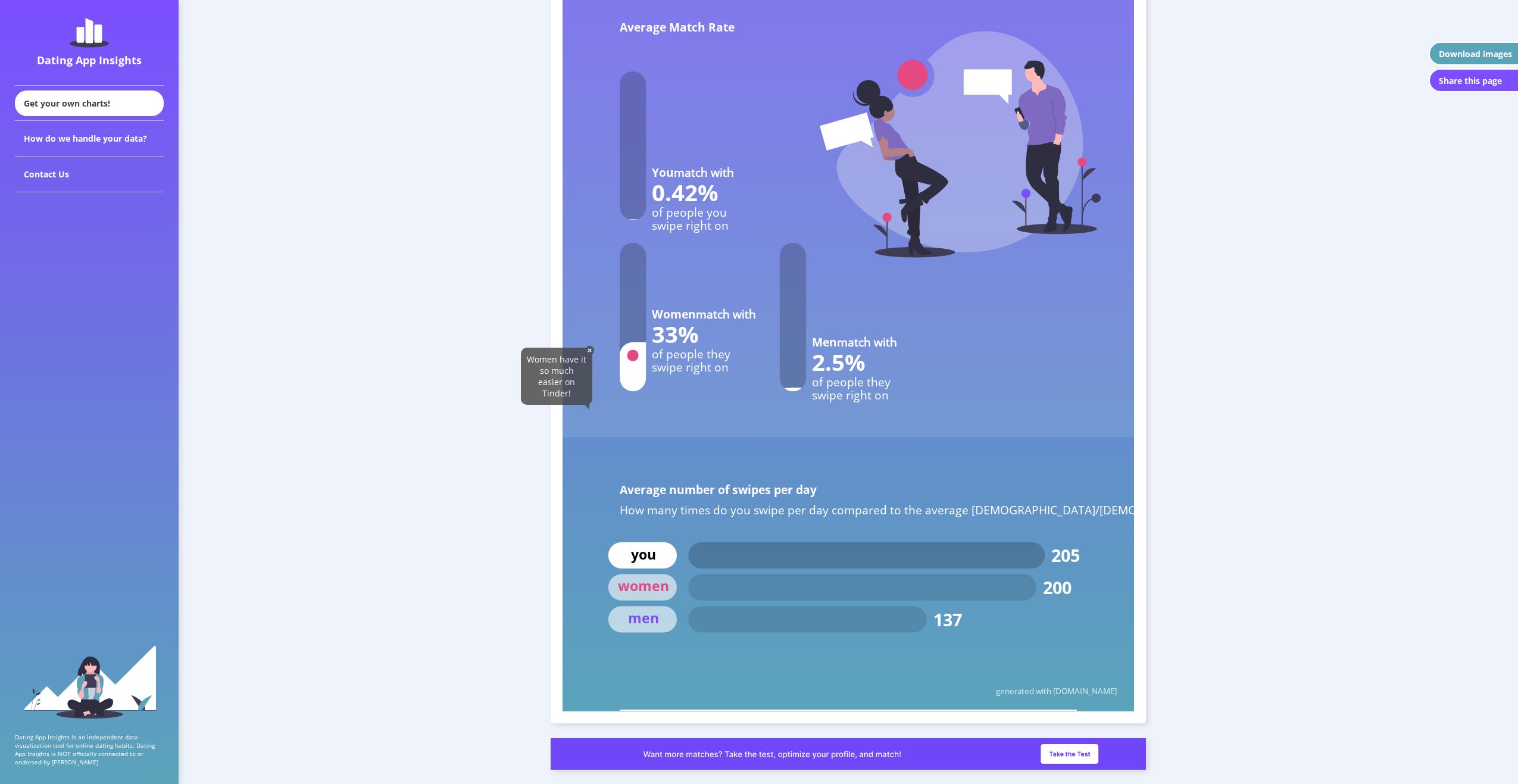
scroll to position [5208, 0]
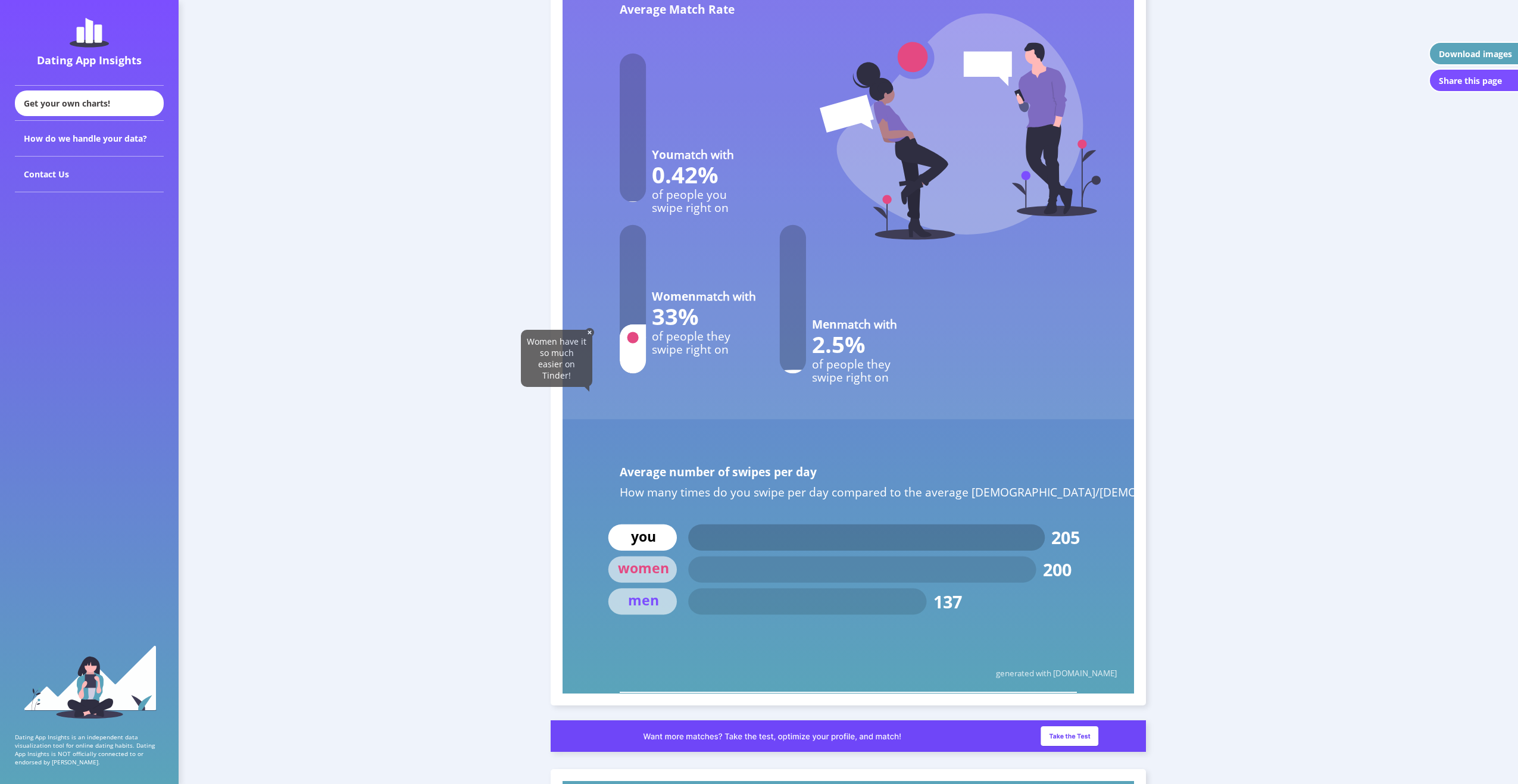
click at [591, 330] on img at bounding box center [590, 332] width 9 height 9
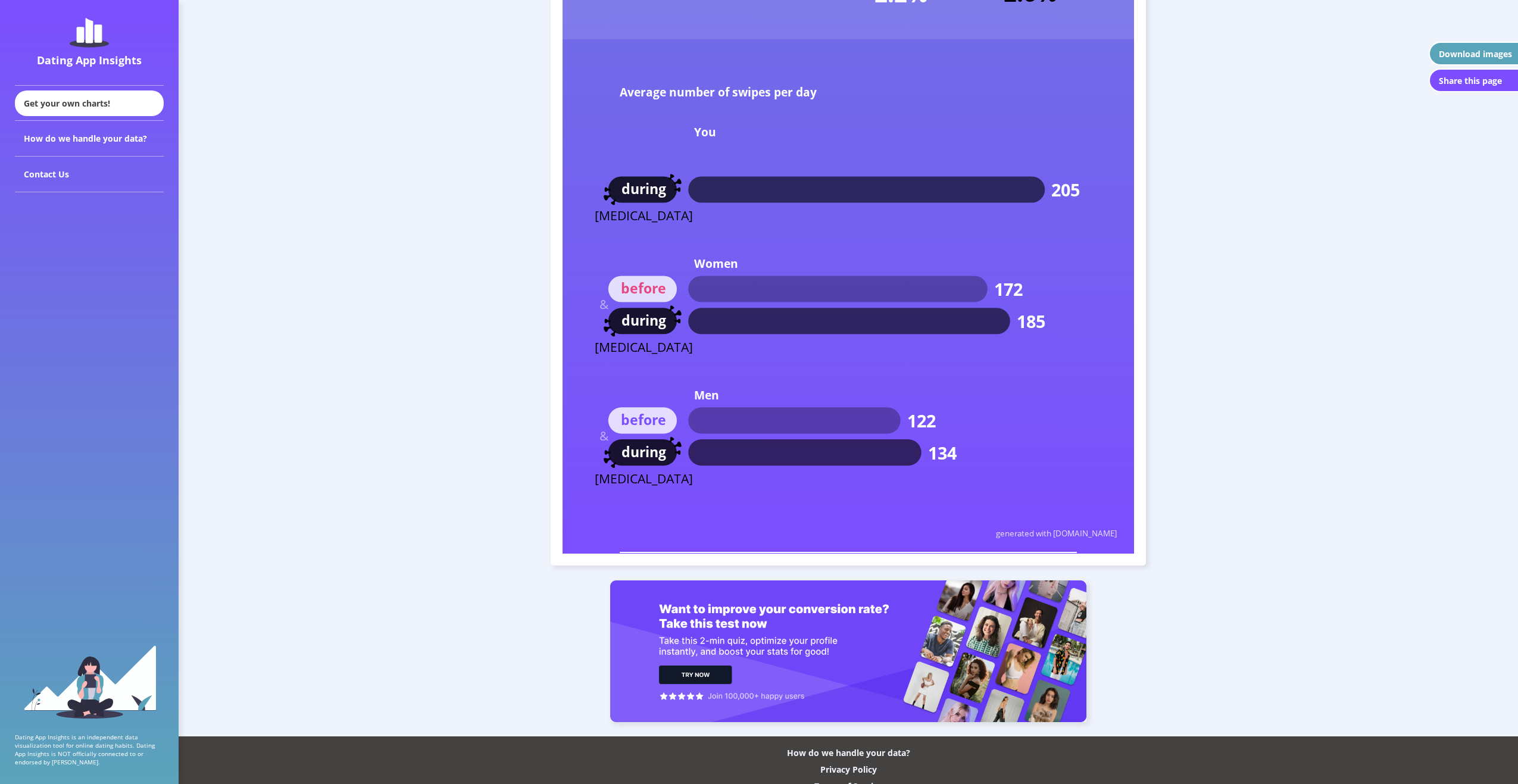
scroll to position [6994, 0]
